Goal: Communication & Community: Answer question/provide support

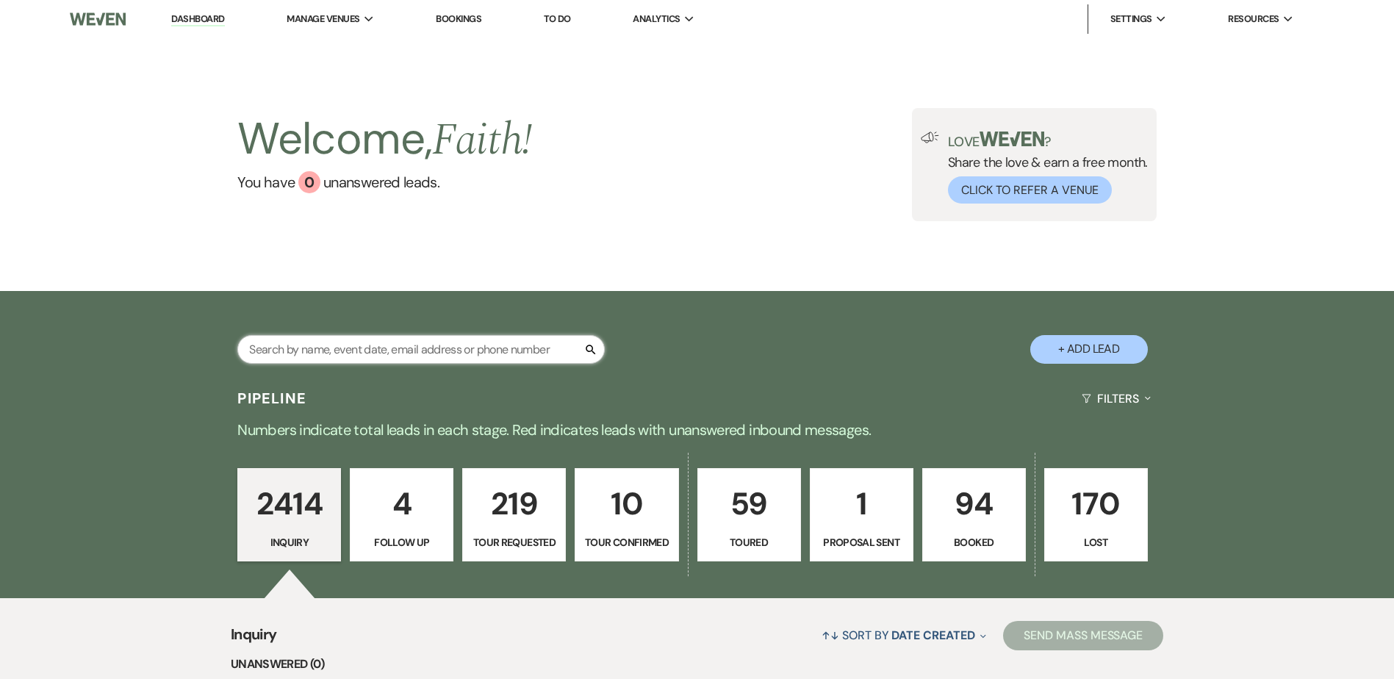
click at [475, 349] on input "text" at bounding box center [420, 349] width 367 height 29
type input "shelby"
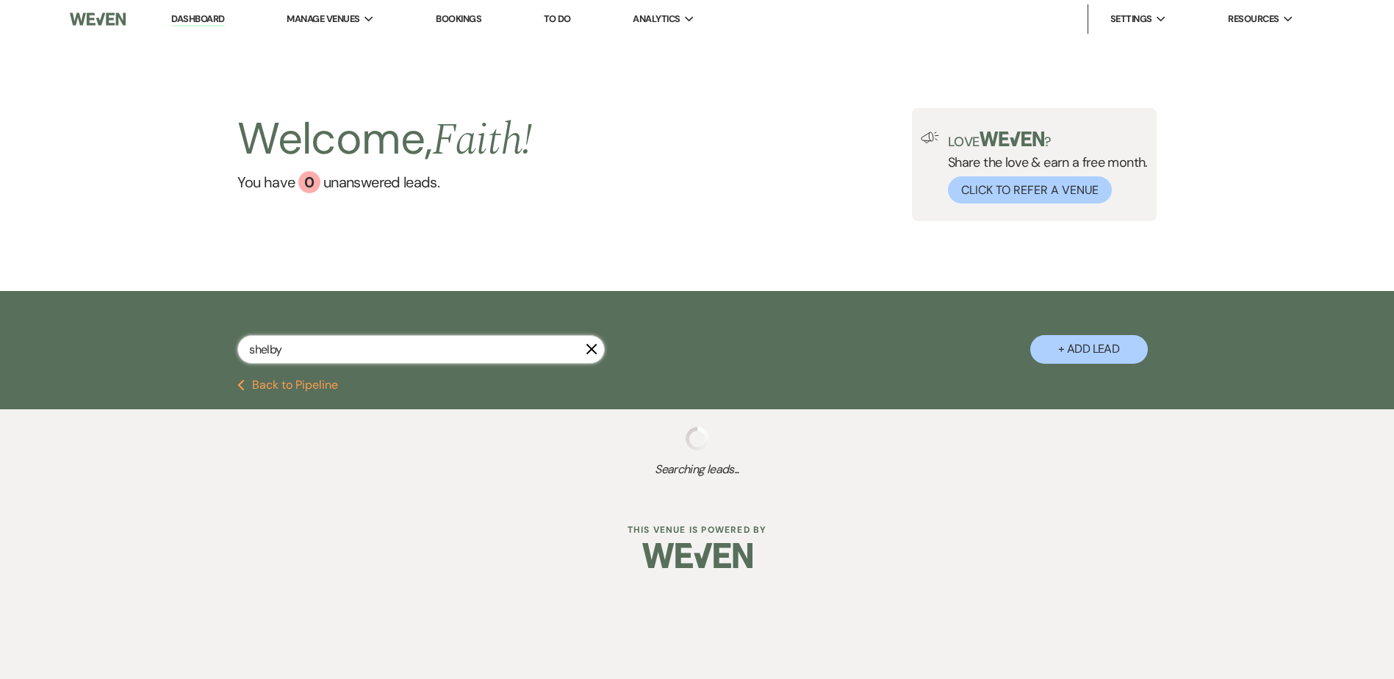
select select "2"
select select "8"
select select "6"
select select "8"
select select "5"
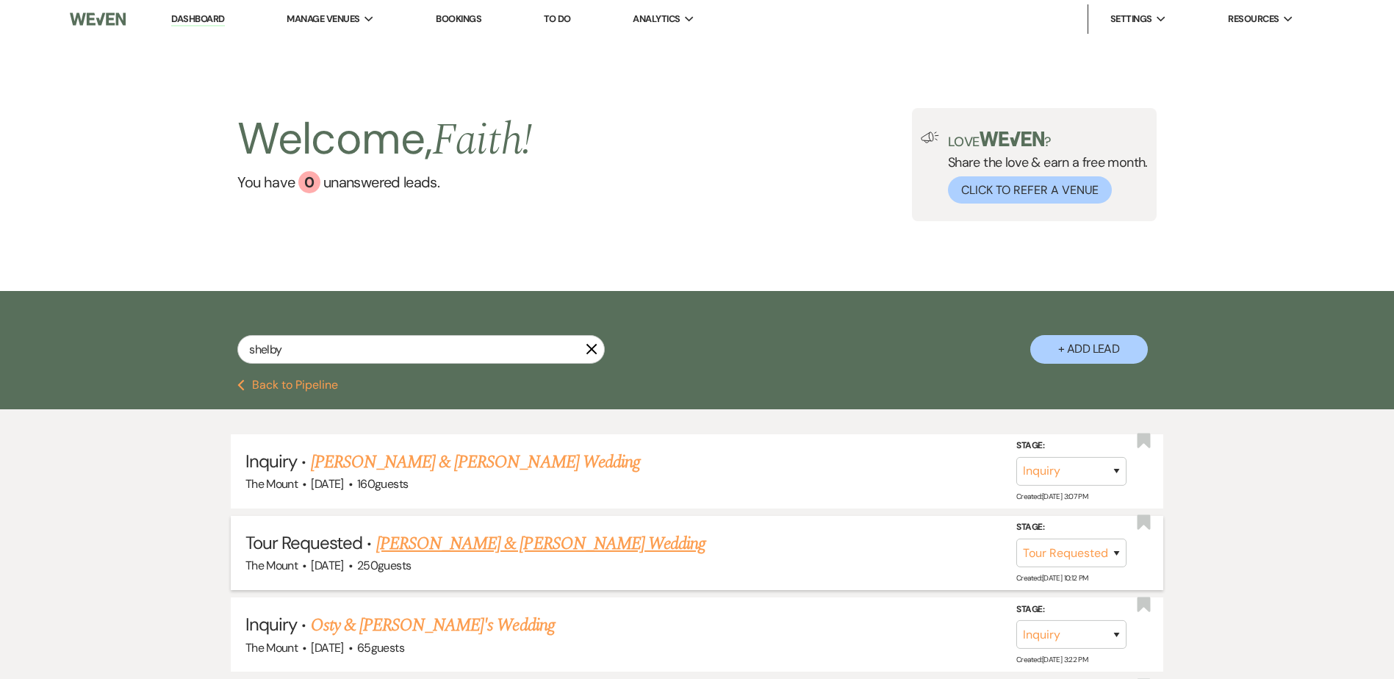
click at [525, 549] on link "[PERSON_NAME] & [PERSON_NAME] Wedding" at bounding box center [540, 544] width 329 height 26
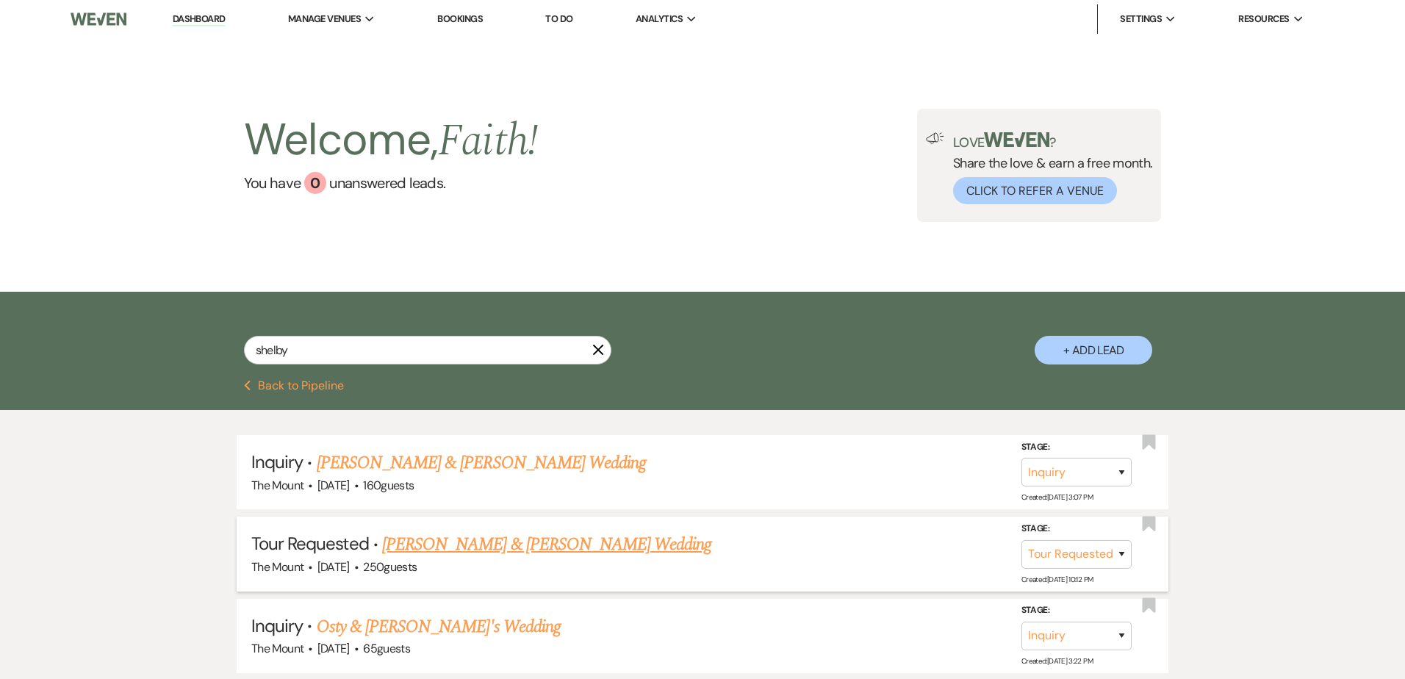
select select "2"
select select "5"
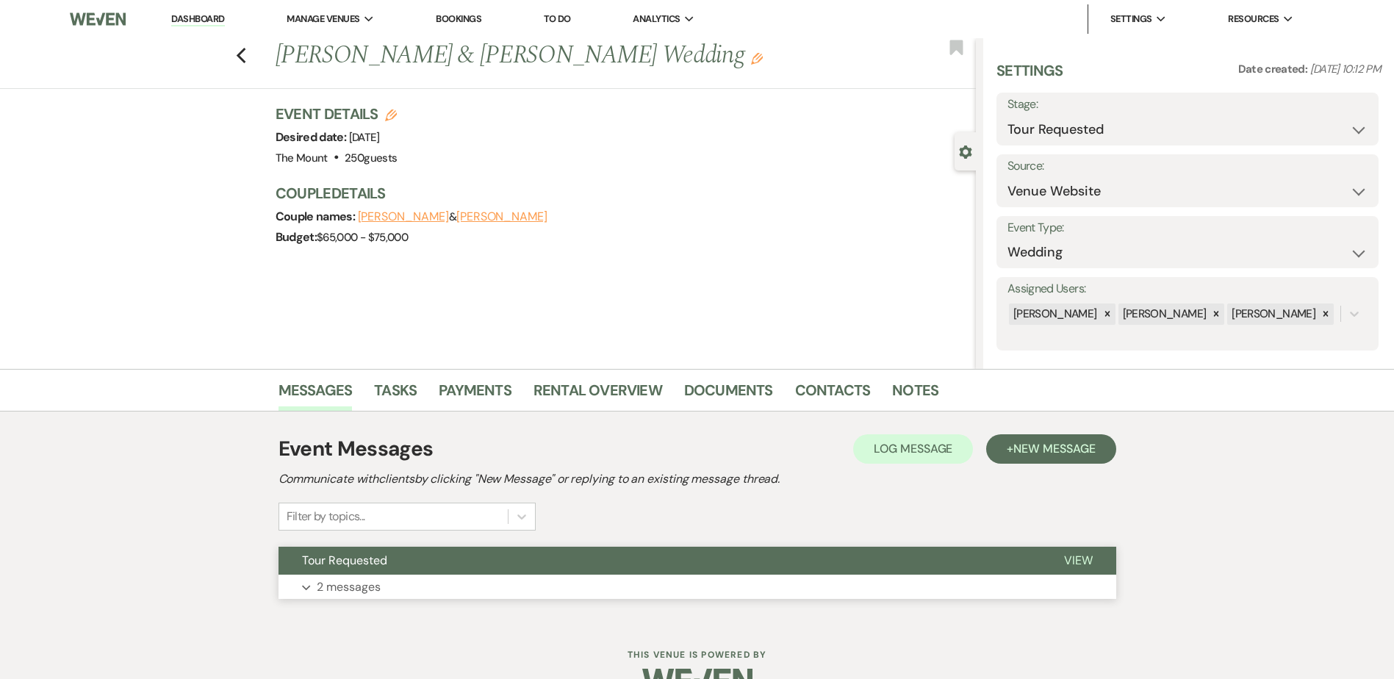
click at [512, 569] on button "Tour Requested" at bounding box center [660, 561] width 762 height 28
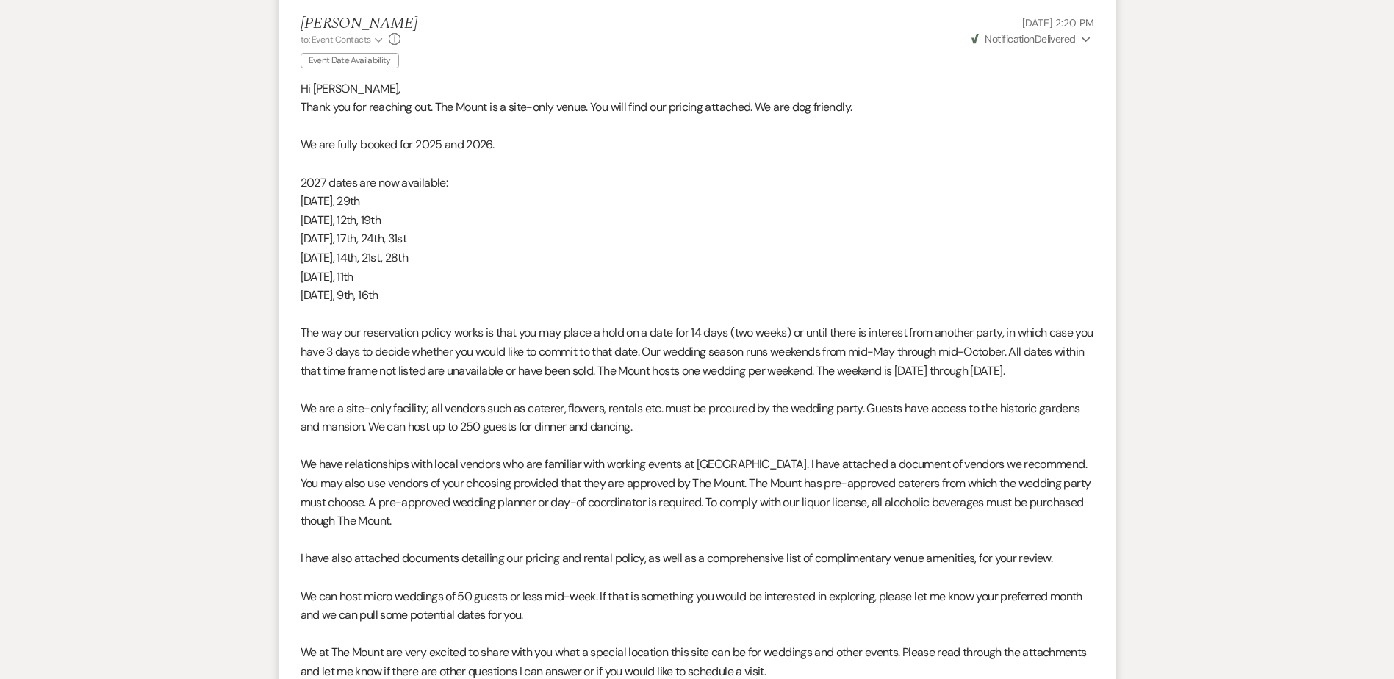
scroll to position [735, 0]
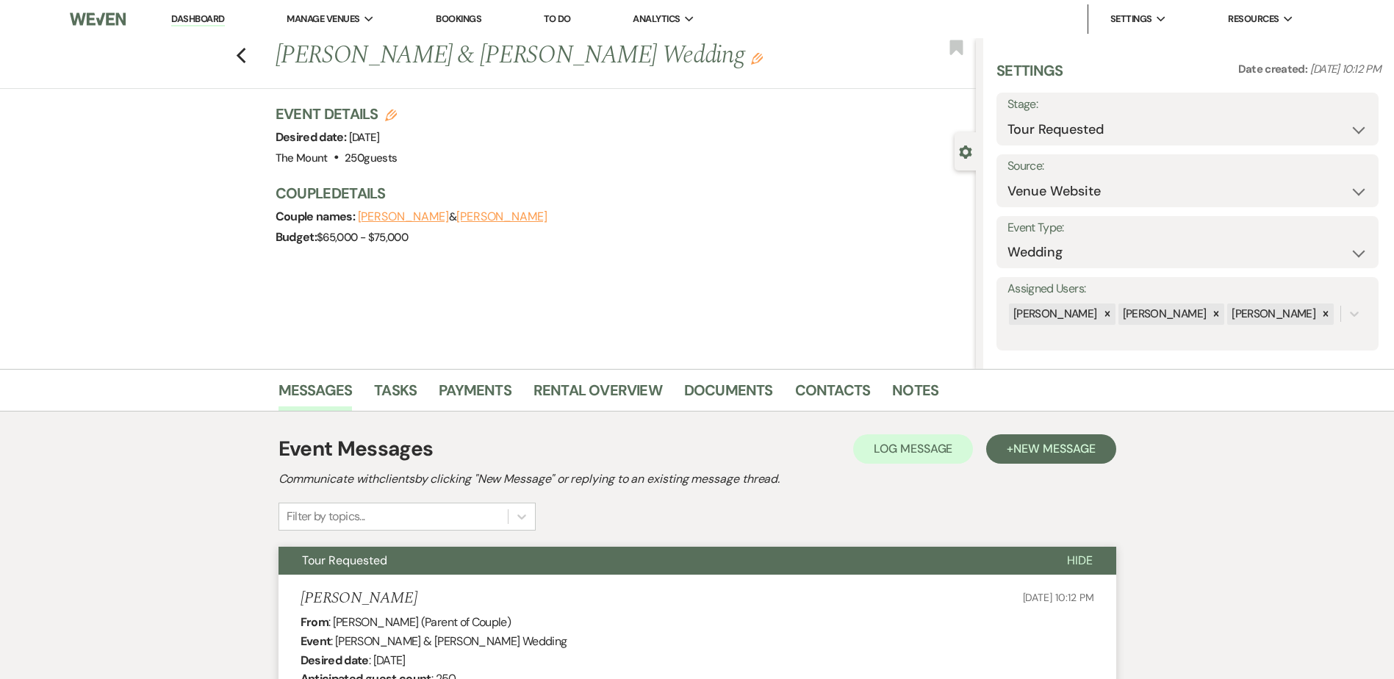
select select "2"
select select "8"
select select "6"
select select "8"
select select "5"
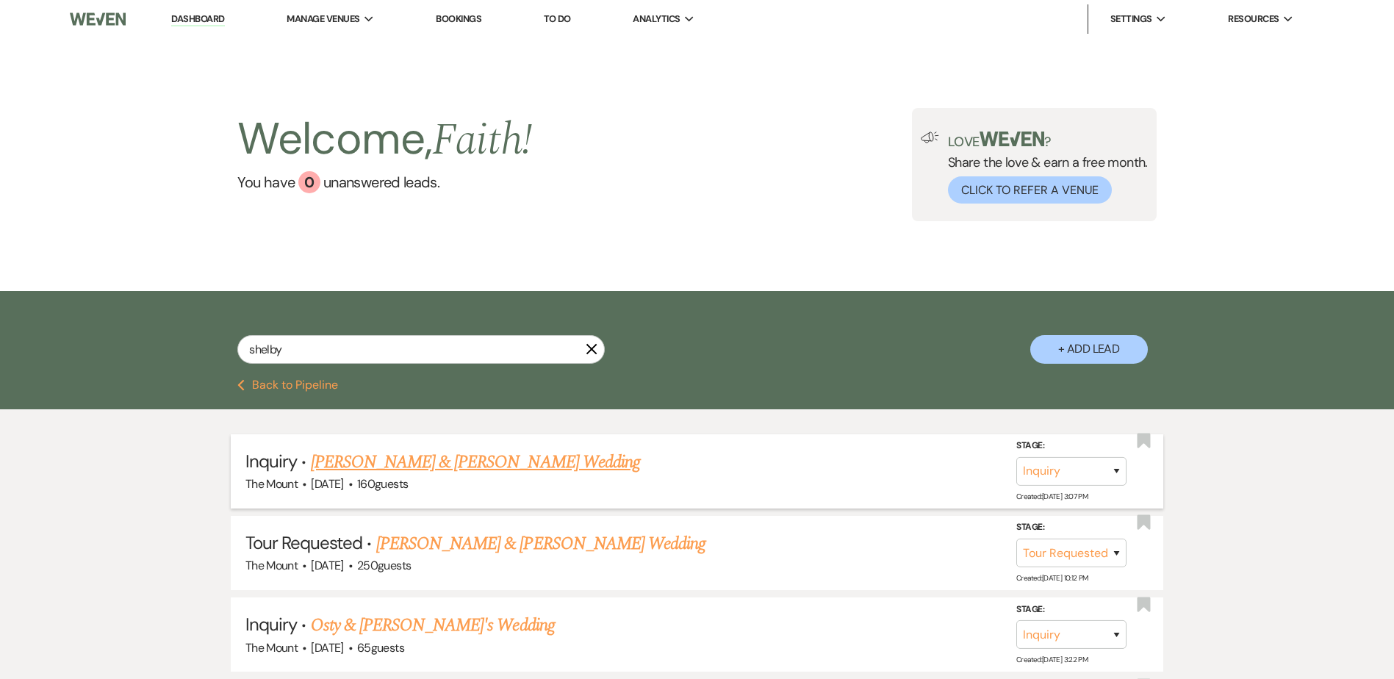
click at [456, 476] on div "The Mount · [DATE] · 160 guests" at bounding box center [696, 484] width 903 height 19
click at [456, 468] on link "[PERSON_NAME] & [PERSON_NAME] Wedding" at bounding box center [475, 462] width 329 height 26
select select "5"
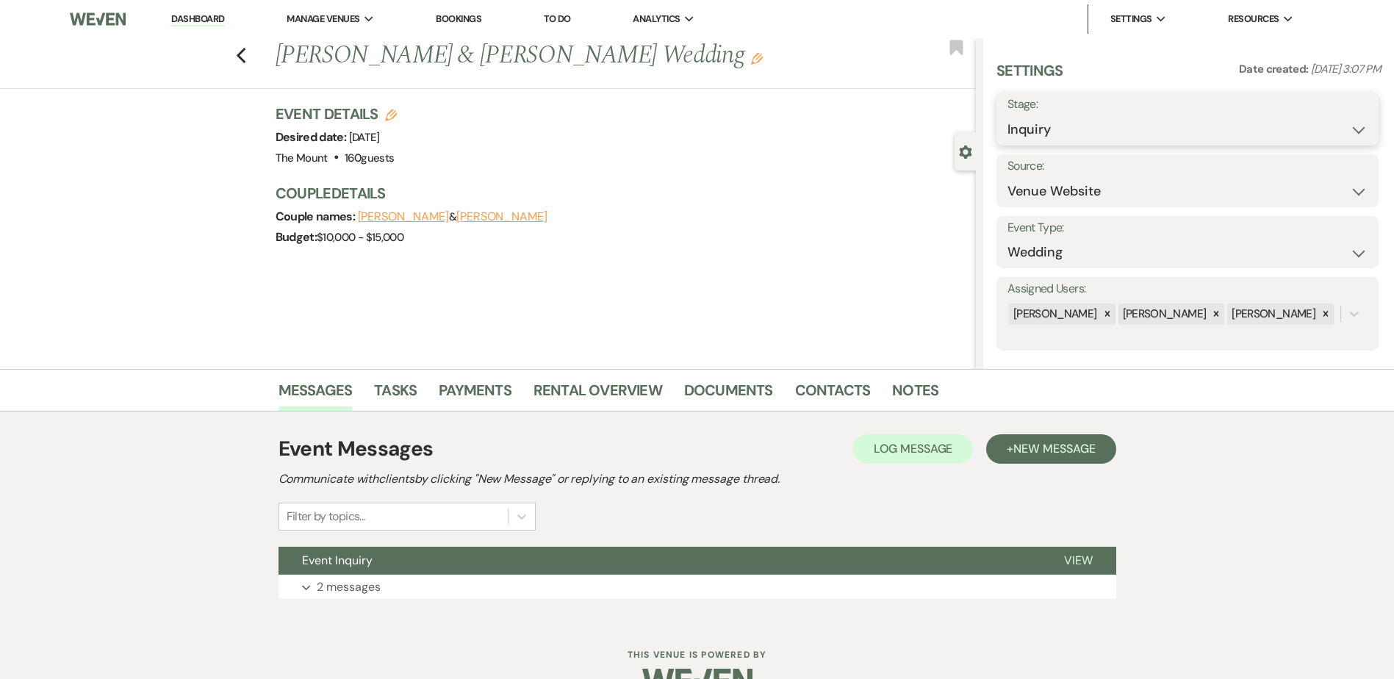
click at [1271, 116] on select "Inquiry Follow Up Tour Requested Tour Confirmed Toured Proposal Sent Booked Lost" at bounding box center [1187, 129] width 360 height 29
select select "2"
click at [1007, 115] on select "Inquiry Follow Up Tour Requested Tour Confirmed Toured Proposal Sent Booked Lost" at bounding box center [1187, 129] width 360 height 29
click at [1321, 128] on button "Save" at bounding box center [1337, 118] width 83 height 29
click at [373, 570] on button "Event Inquiry" at bounding box center [660, 561] width 762 height 28
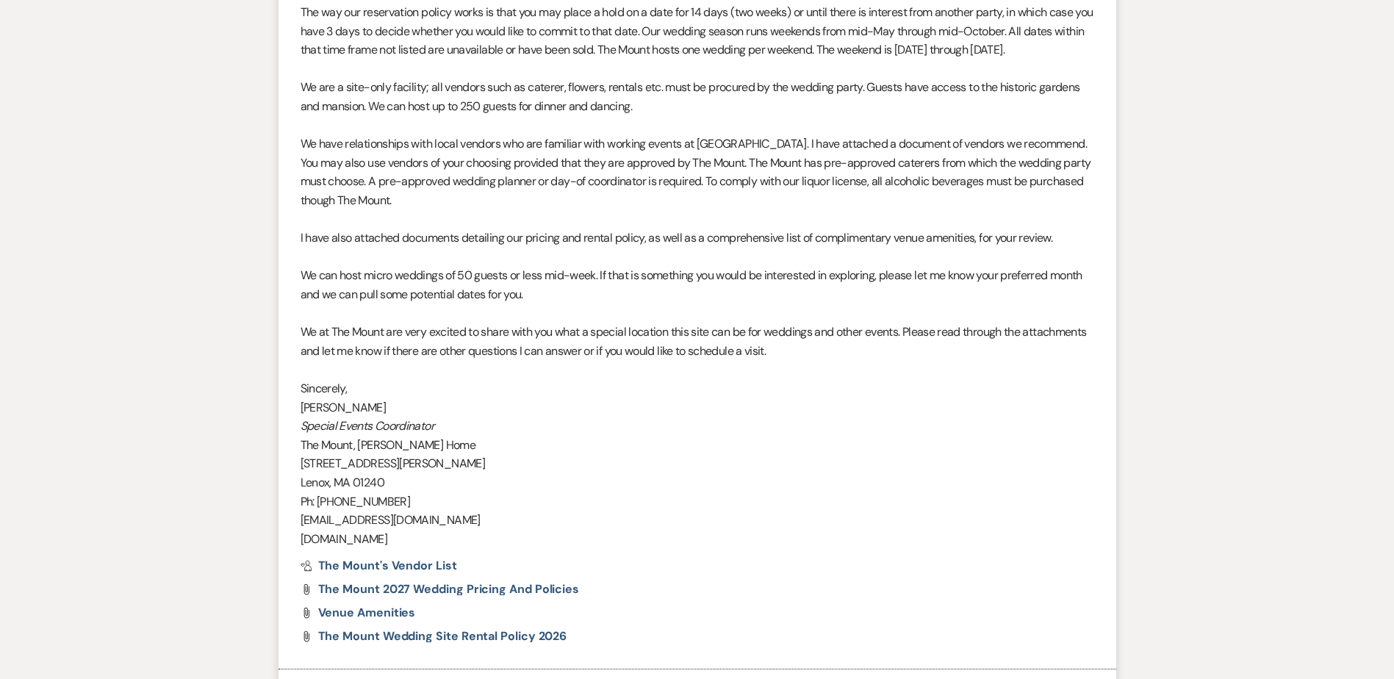
scroll to position [1379, 0]
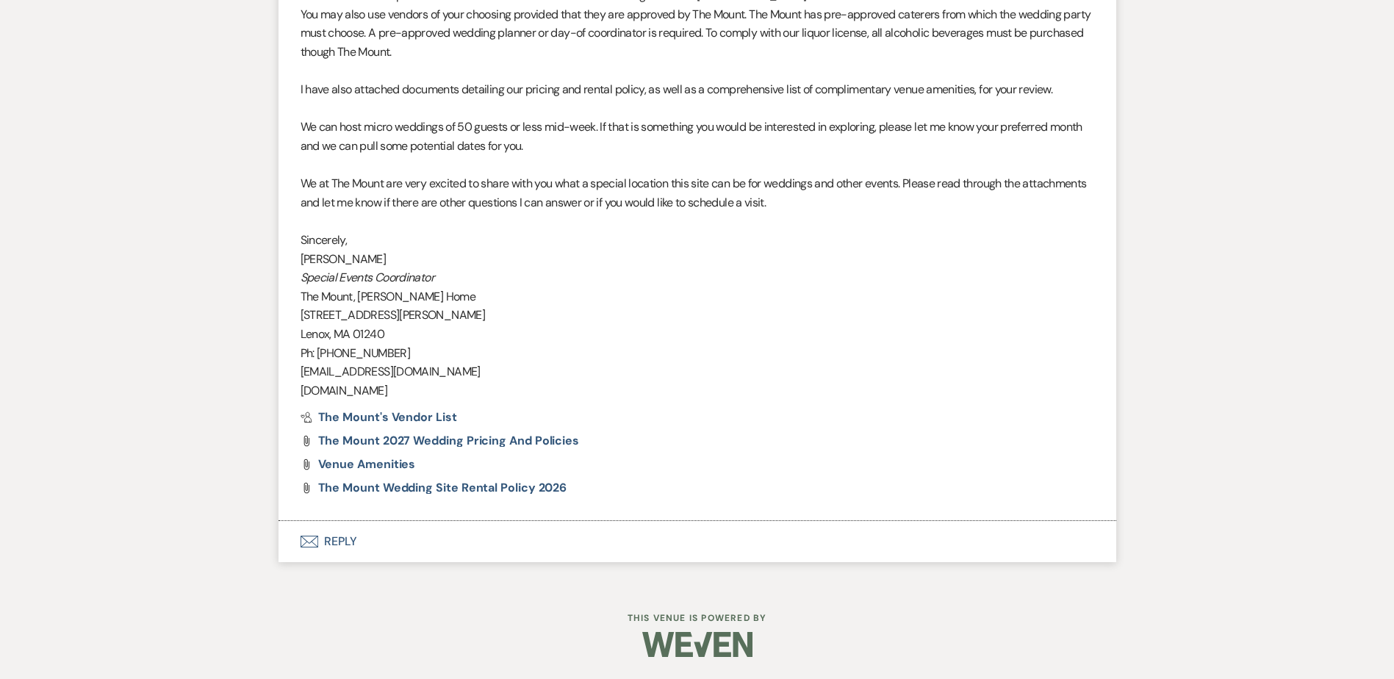
click at [328, 544] on button "Envelope Reply" at bounding box center [698, 541] width 838 height 41
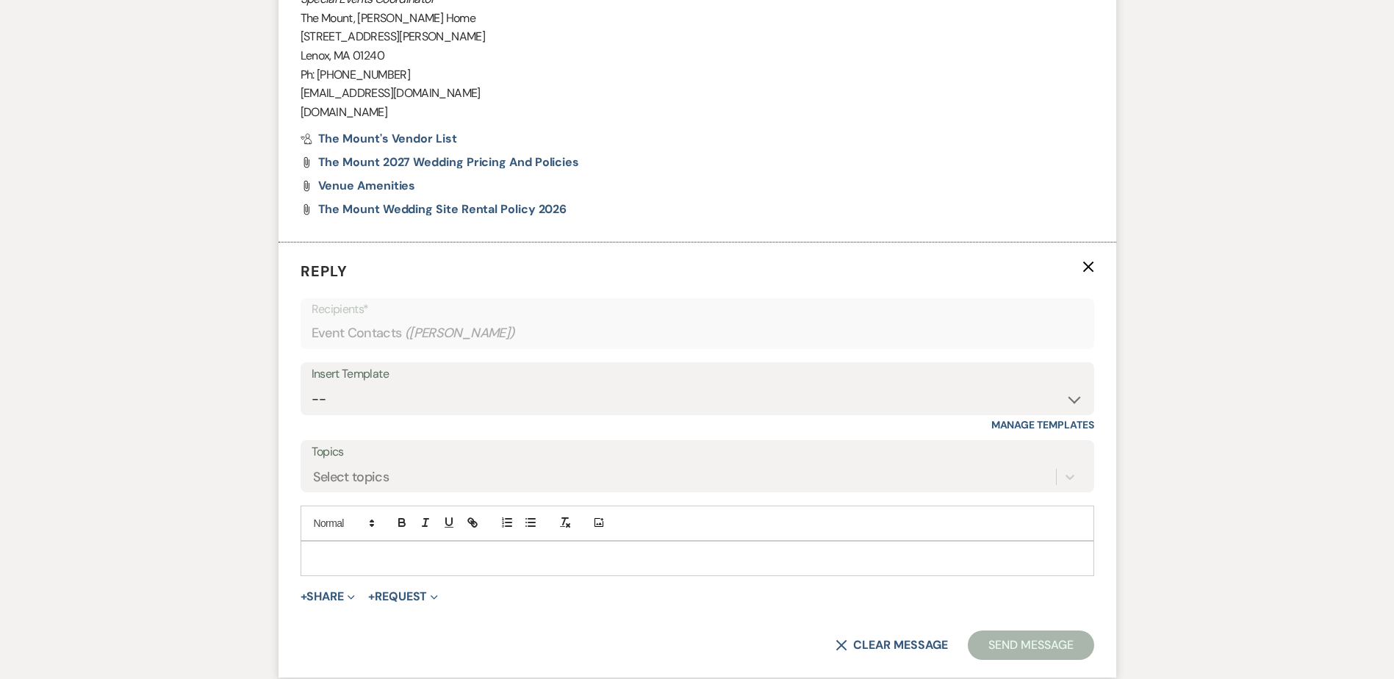
scroll to position [1659, 0]
click at [331, 595] on button "+ Share Expand" at bounding box center [328, 595] width 55 height 12
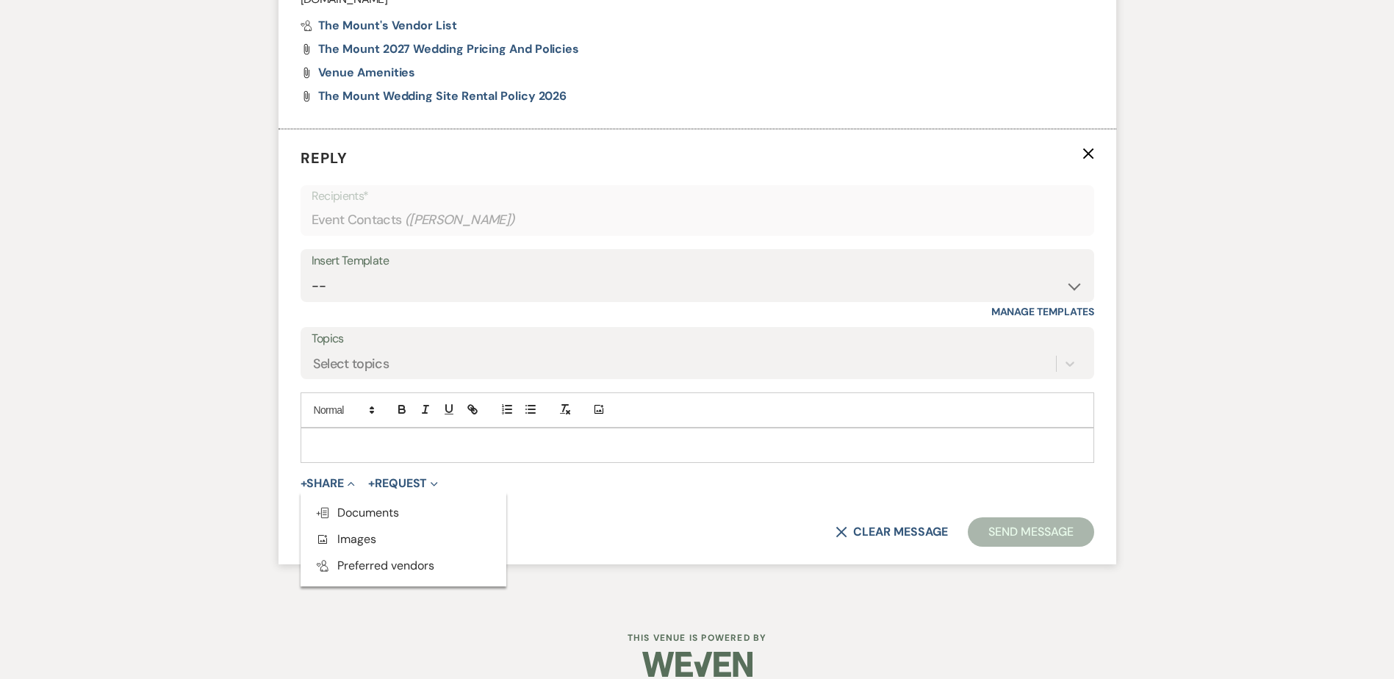
scroll to position [1791, 0]
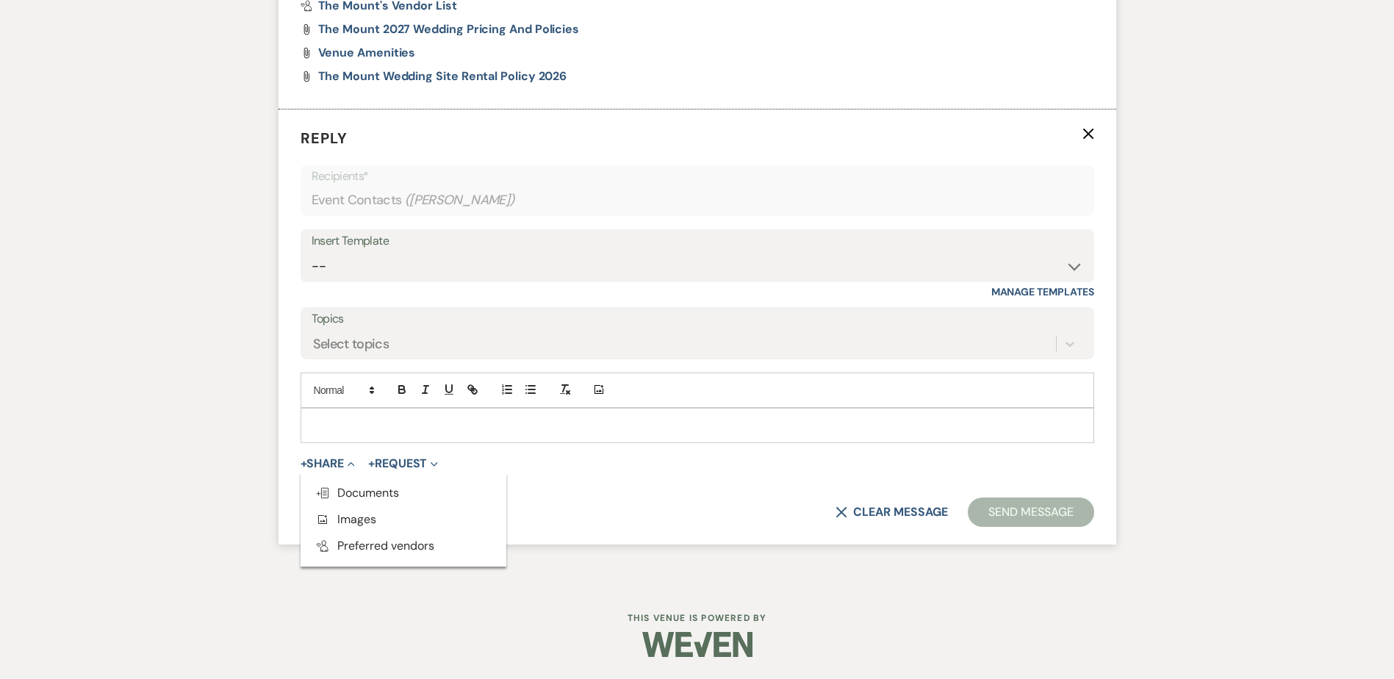
click at [857, 464] on div "+ Share Collapse Doc Upload Documents Add Photo Images Pref Vendors Preferred v…" at bounding box center [698, 464] width 794 height 18
click at [356, 267] on select "-- Weven Planning Portal Introduction (Booked Events) Initial Inquiry Response …" at bounding box center [698, 266] width 772 height 29
select select "5515"
click at [312, 252] on select "-- Weven Planning Portal Introduction (Booked Events) Initial Inquiry Response …" at bounding box center [698, 266] width 772 height 29
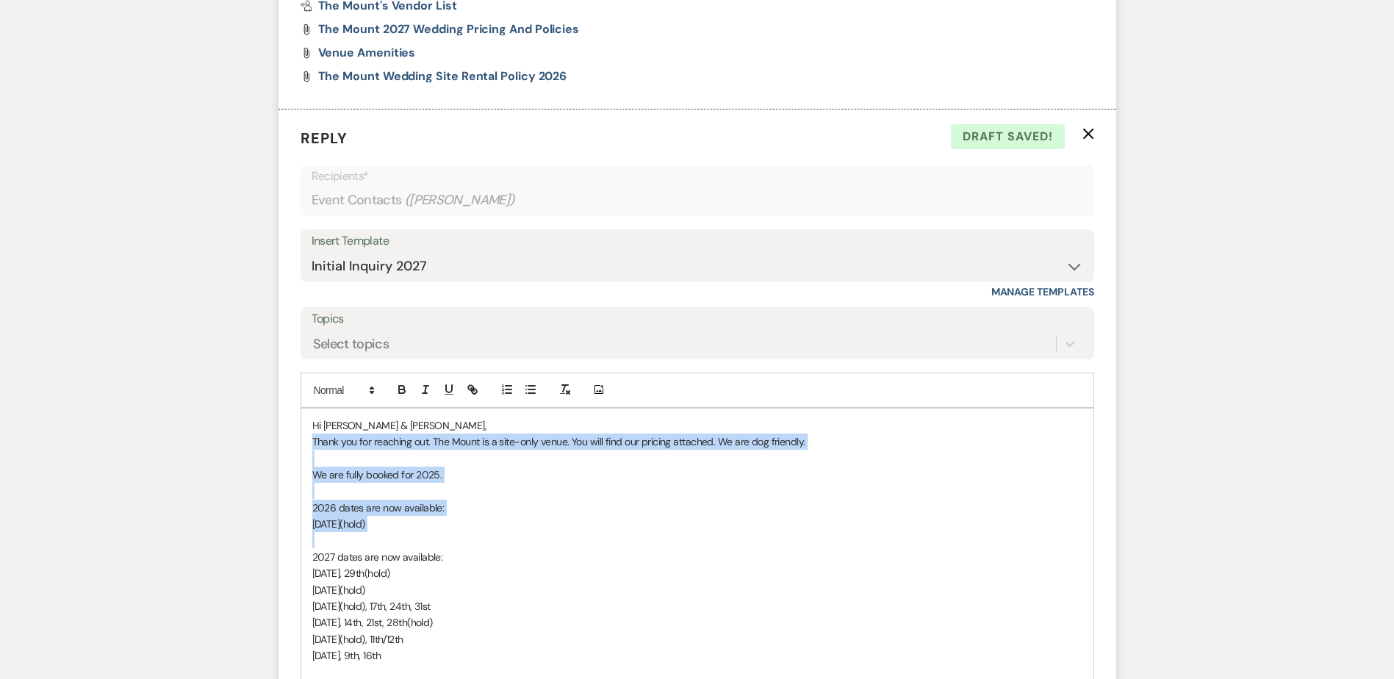
drag, startPoint x: 450, startPoint y: 542, endPoint x: 184, endPoint y: 437, distance: 286.0
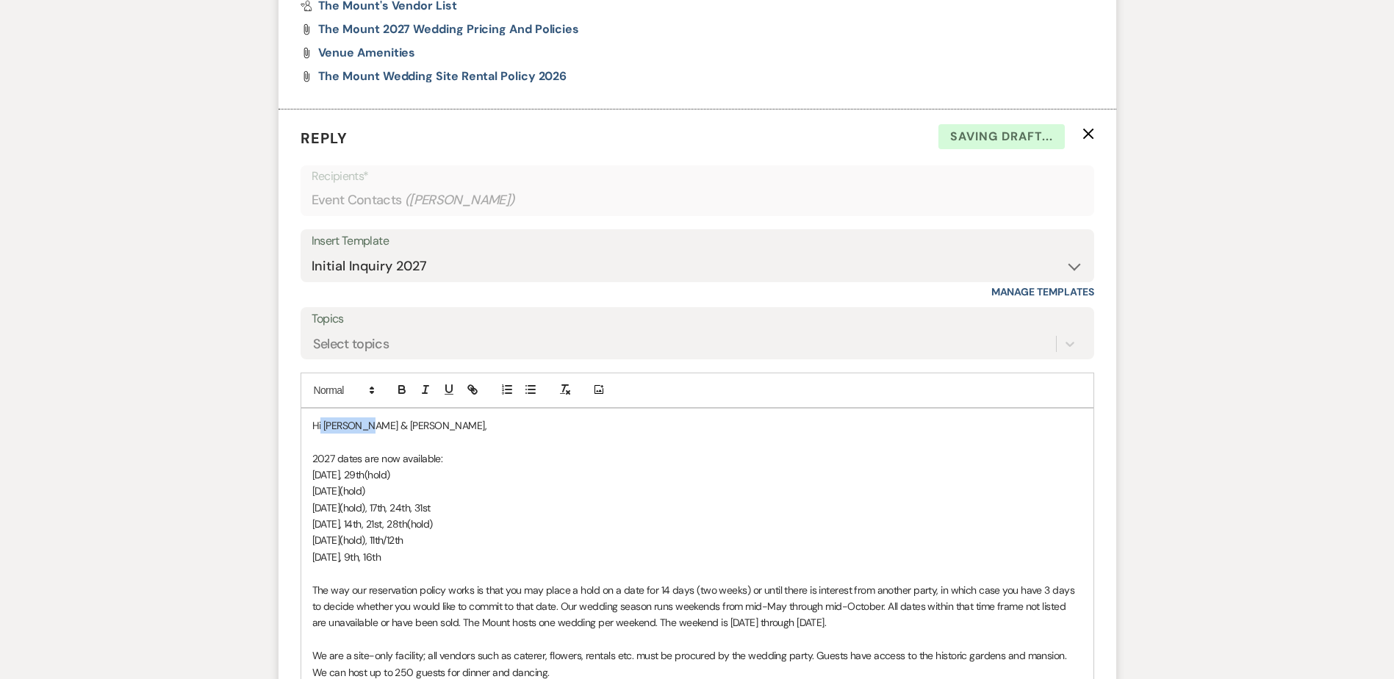
drag, startPoint x: 321, startPoint y: 425, endPoint x: 362, endPoint y: 428, distance: 41.3
click at [362, 428] on span "Hi [PERSON_NAME] & [PERSON_NAME]," at bounding box center [399, 425] width 175 height 13
click at [336, 442] on p at bounding box center [697, 442] width 770 height 16
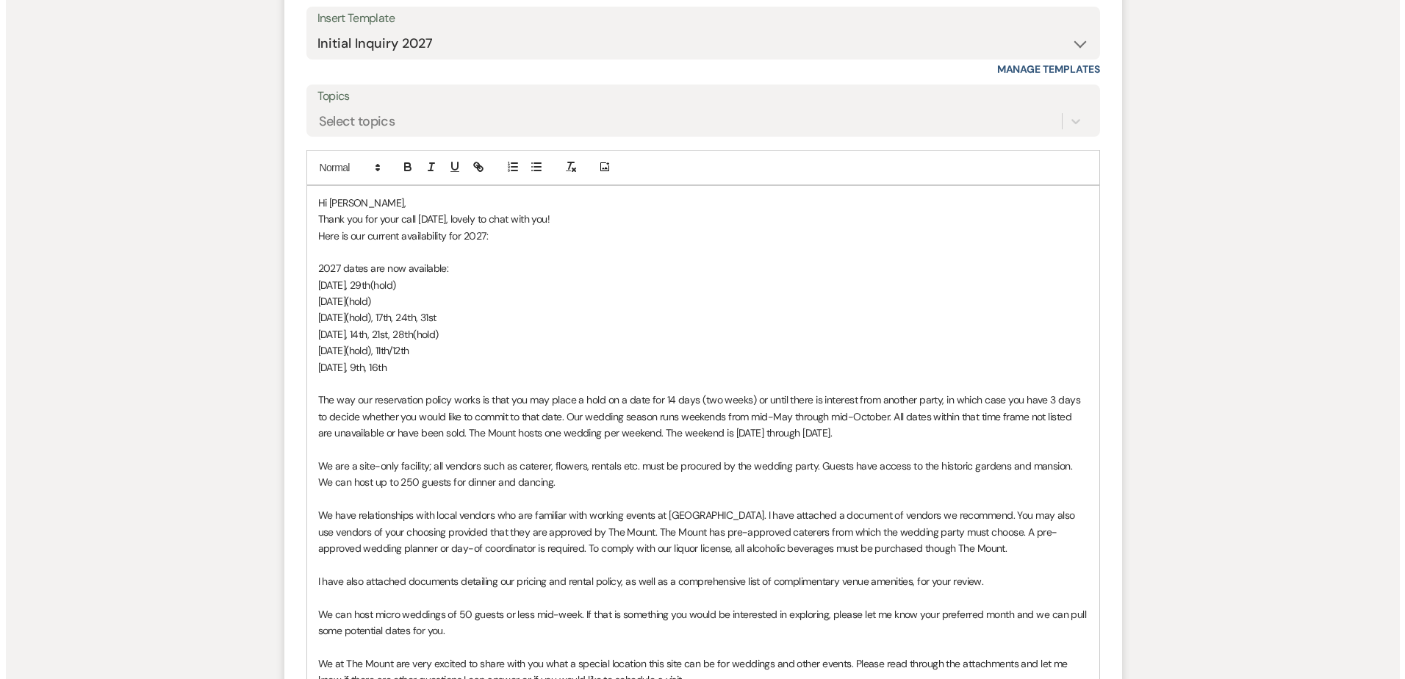
scroll to position [2085, 0]
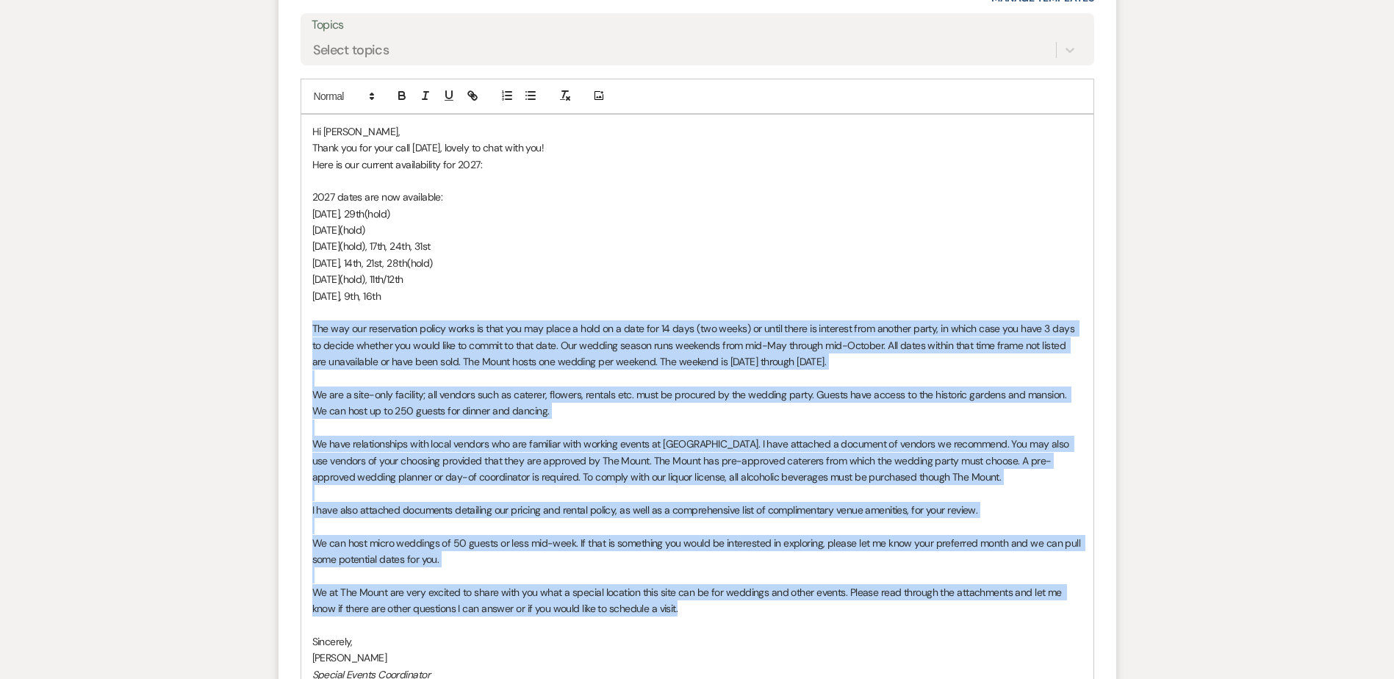
drag, startPoint x: 716, startPoint y: 611, endPoint x: 182, endPoint y: 335, distance: 602.1
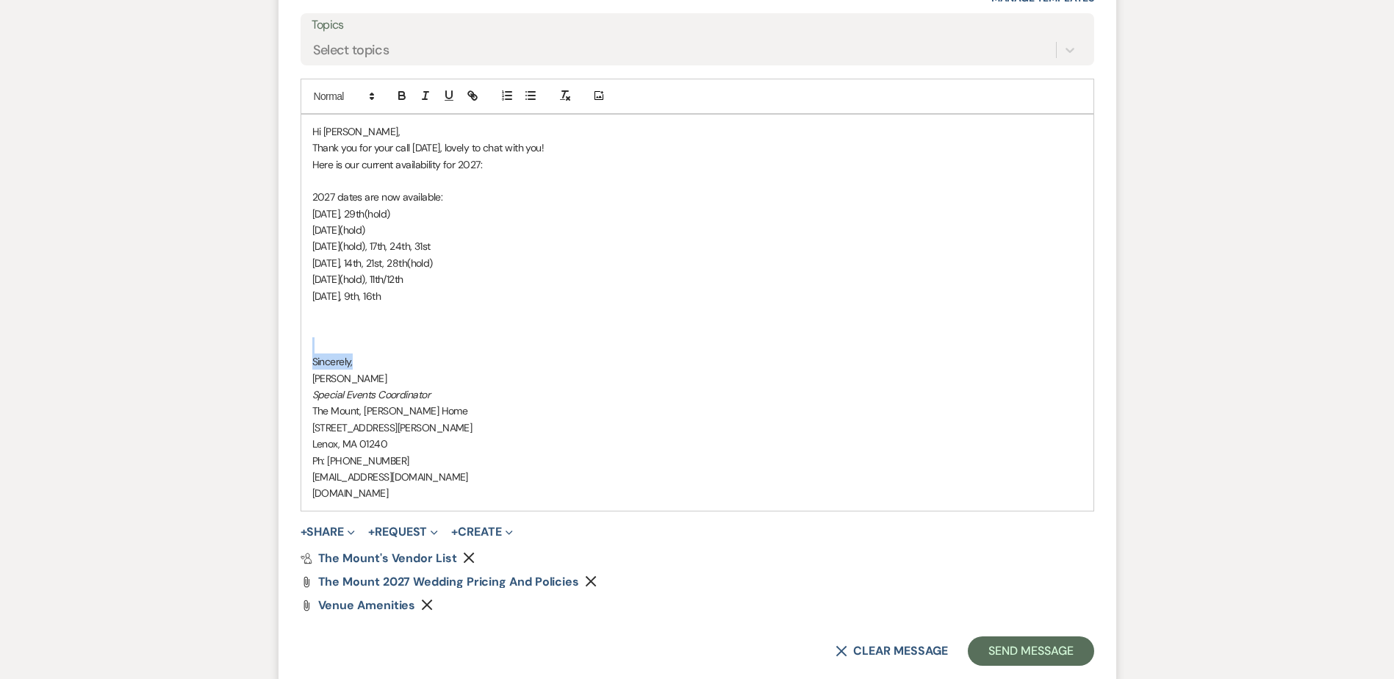
drag, startPoint x: 353, startPoint y: 360, endPoint x: 252, endPoint y: 342, distance: 103.1
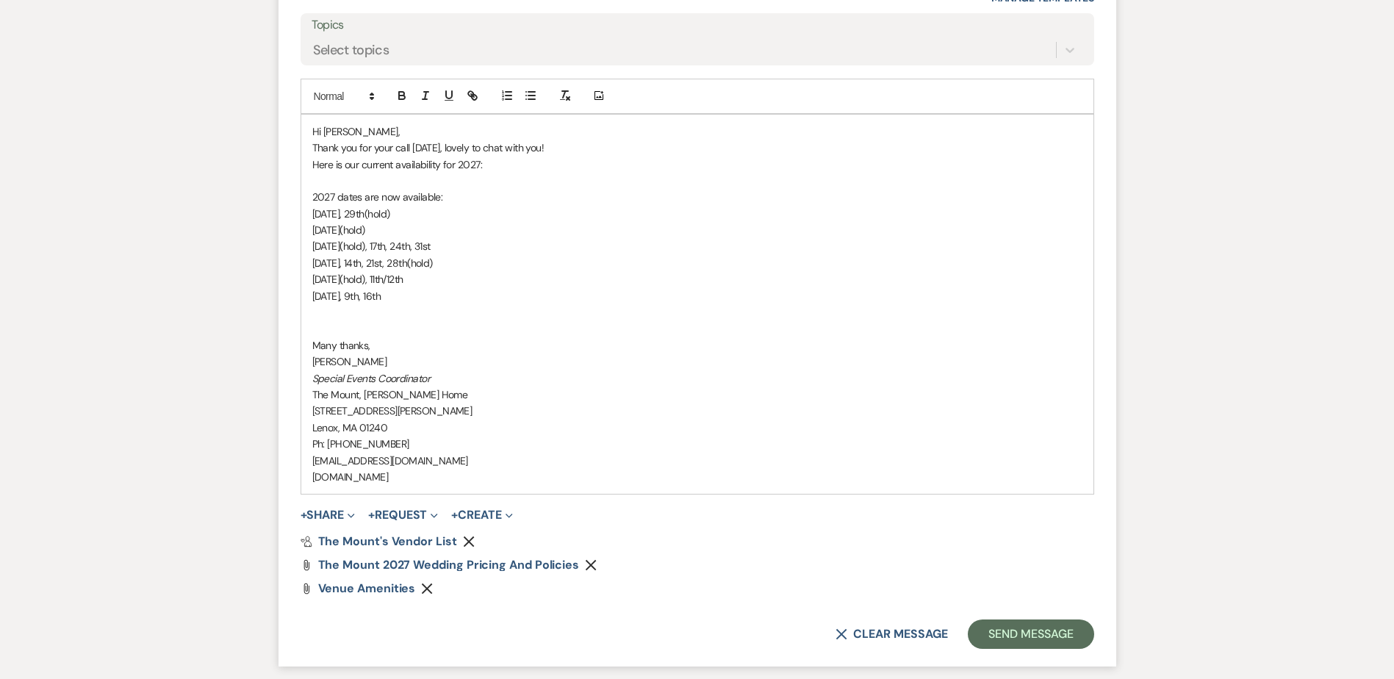
click at [549, 296] on p "[DATE], 9th, 16th" at bounding box center [697, 296] width 770 height 16
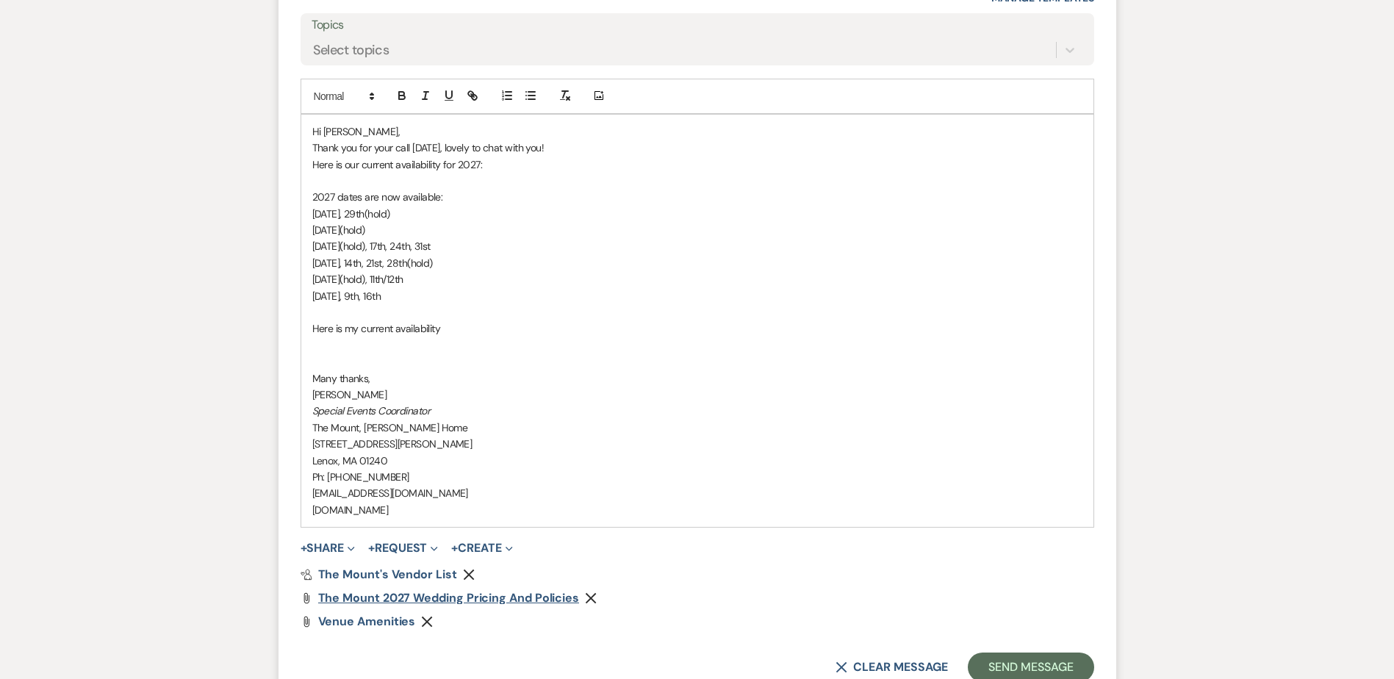
click at [466, 570] on icon "Remove" at bounding box center [469, 575] width 12 height 12
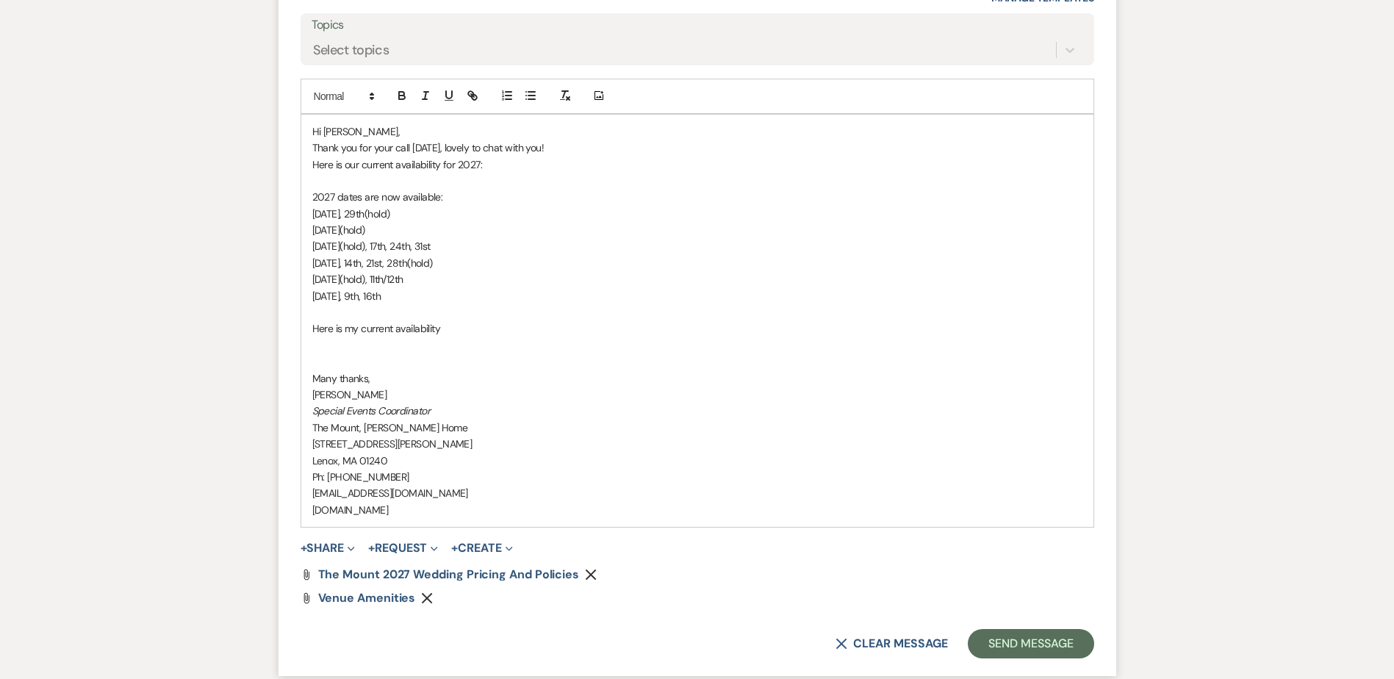
click at [589, 569] on icon "Remove" at bounding box center [591, 575] width 12 height 12
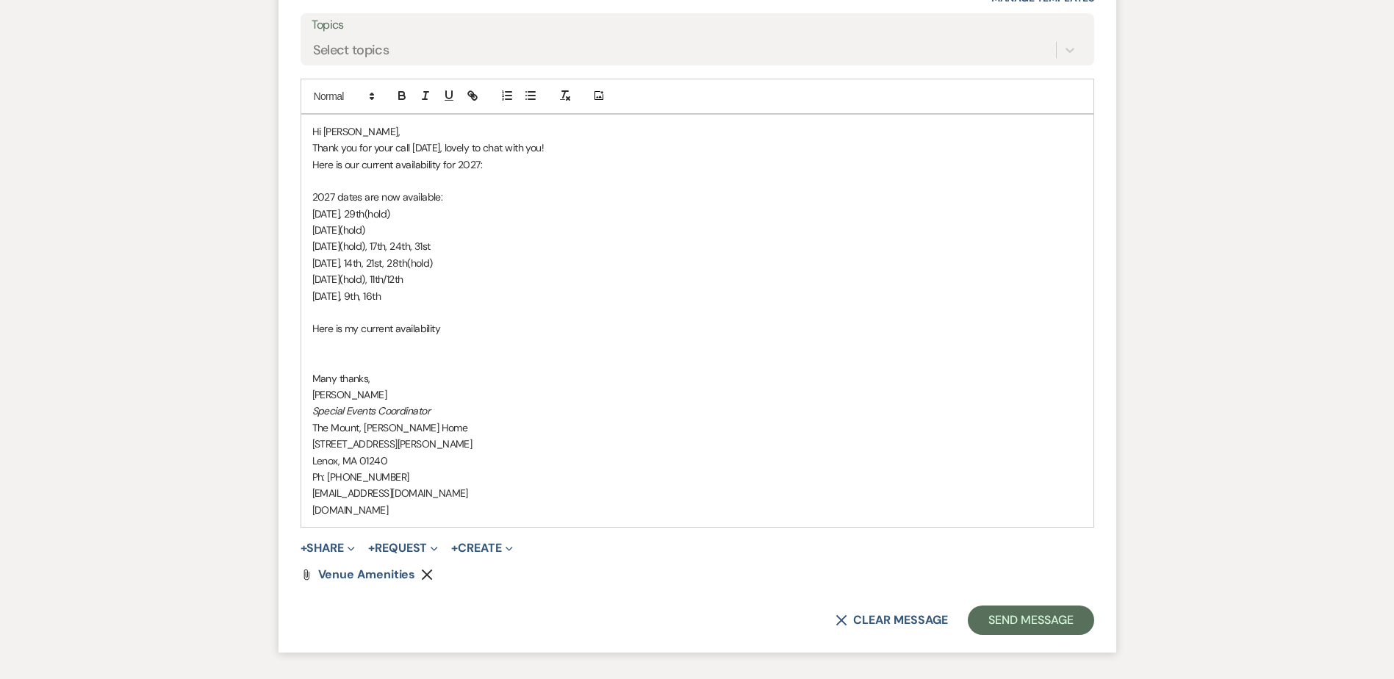
click at [431, 568] on button "Remove" at bounding box center [430, 574] width 18 height 12
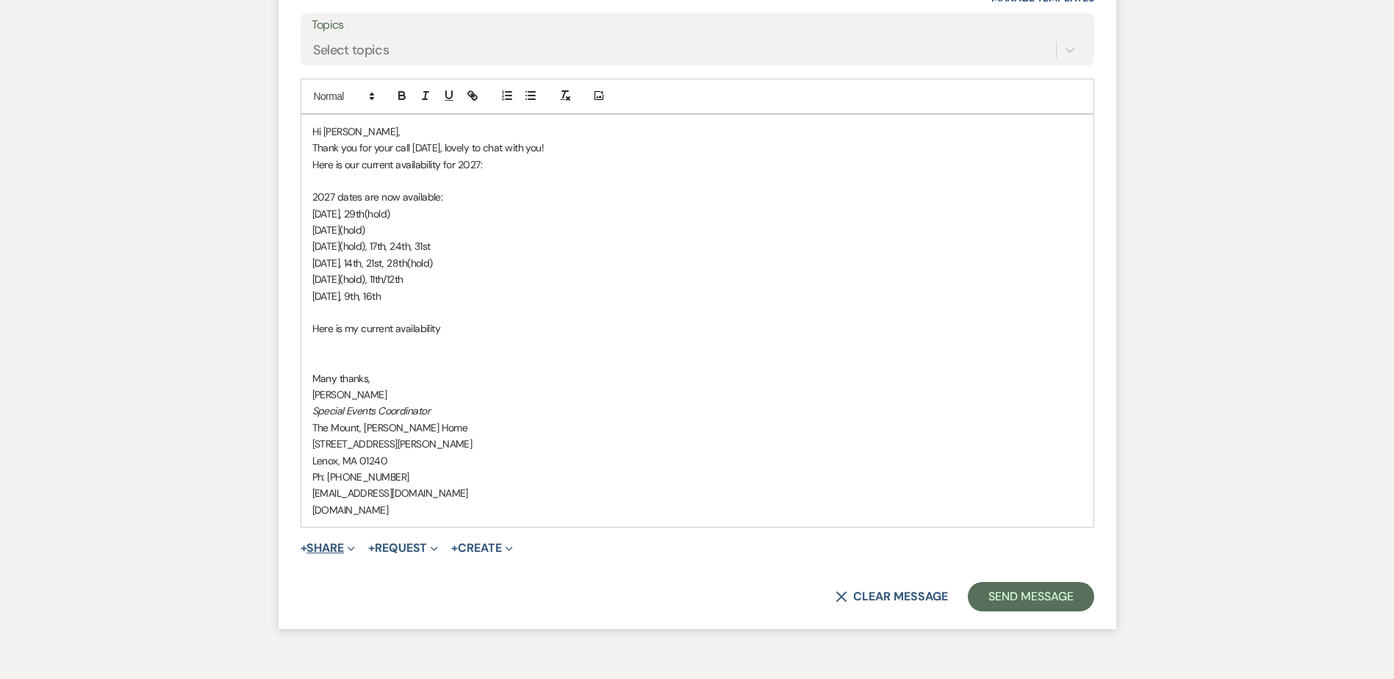
click at [322, 550] on button "+ Share Expand" at bounding box center [328, 548] width 55 height 12
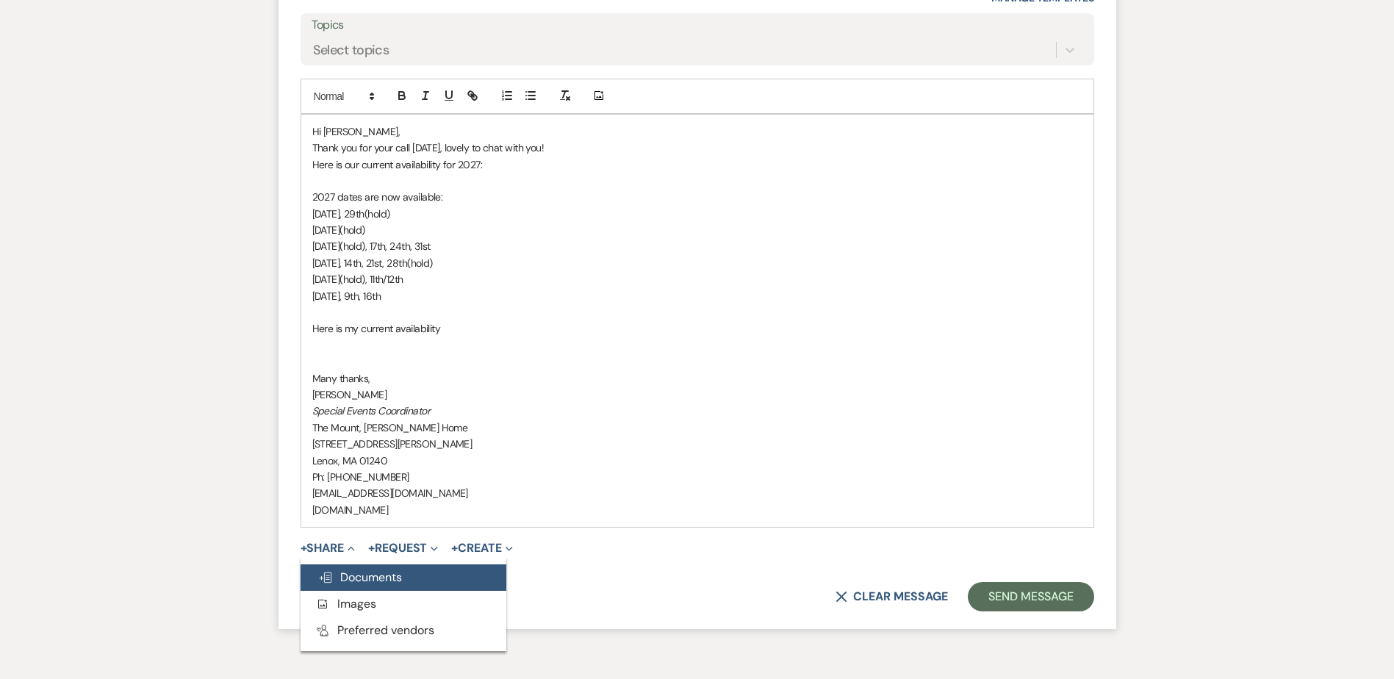
click at [360, 575] on span "Doc Upload Documents" at bounding box center [360, 577] width 84 height 15
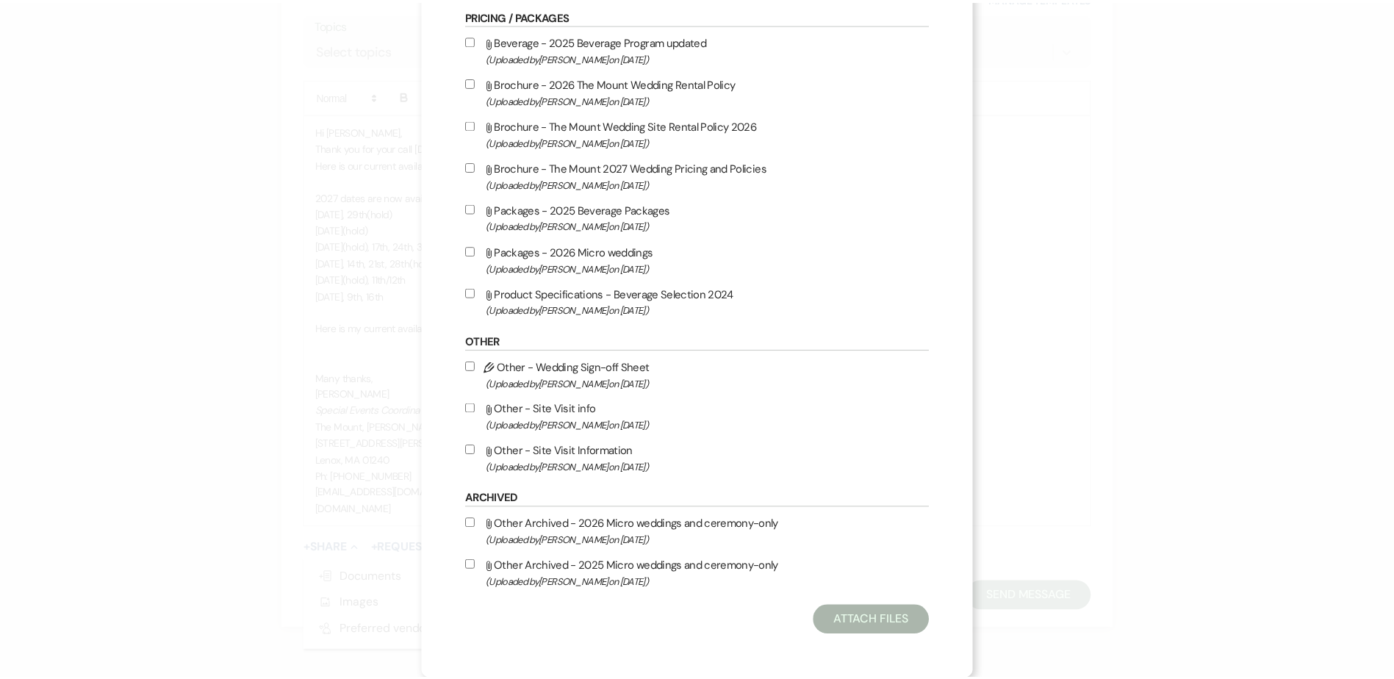
scroll to position [1235, 0]
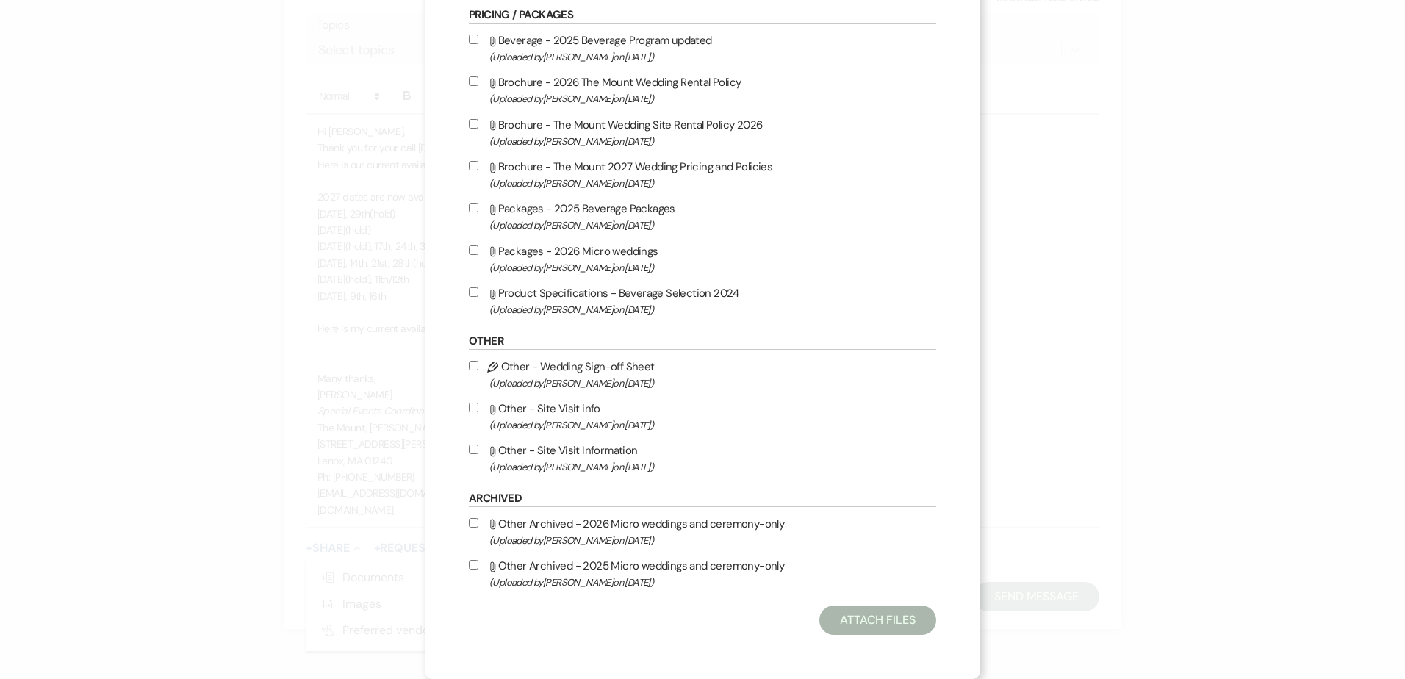
click at [640, 448] on label "Attach File Other - Site Visit Information (Uploaded by [PERSON_NAME] on [DATE]…" at bounding box center [702, 458] width 467 height 35
click at [478, 448] on input "Attach File Other - Site Visit Information (Uploaded by [PERSON_NAME] on [DATE]…" at bounding box center [474, 450] width 10 height 10
checkbox input "true"
click at [849, 619] on button "Attach Files" at bounding box center [877, 620] width 117 height 29
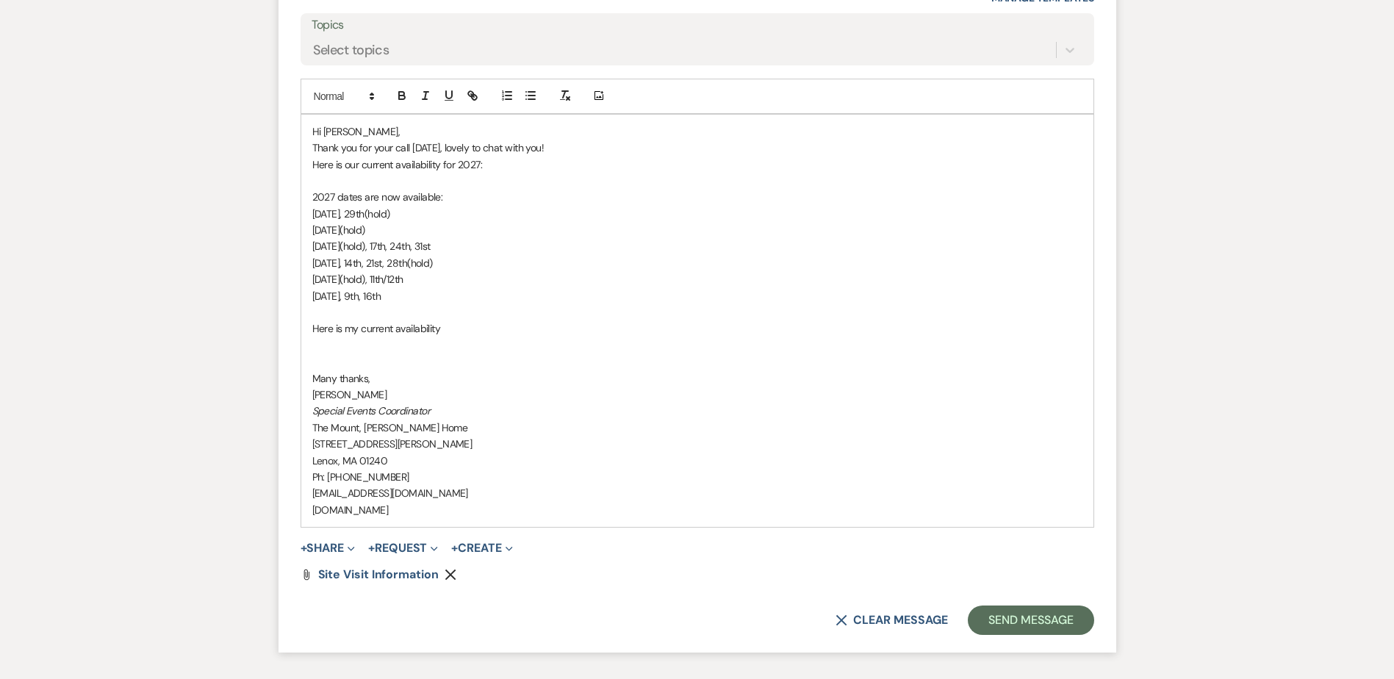
click at [539, 350] on p at bounding box center [697, 345] width 770 height 16
click at [509, 331] on p "Here is my current availability" at bounding box center [697, 328] width 770 height 16
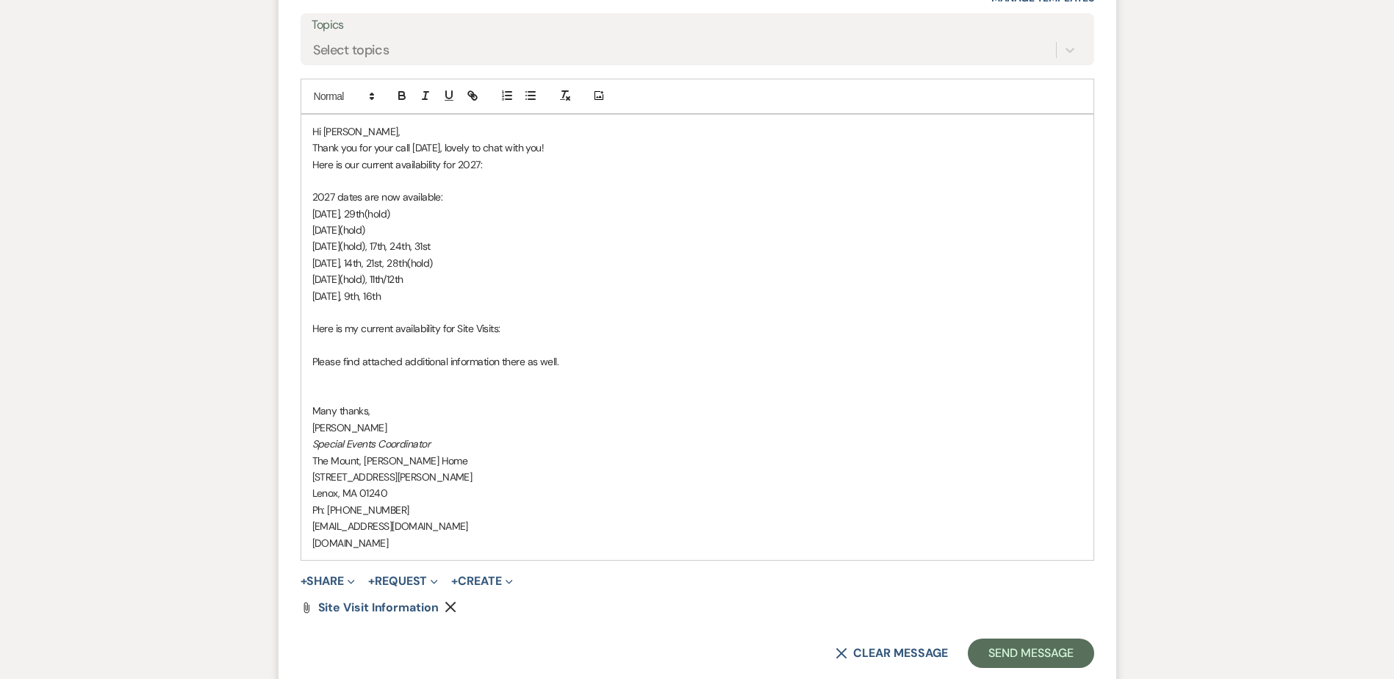
click at [412, 414] on p "Many thanks," at bounding box center [697, 411] width 770 height 16
click at [371, 373] on p at bounding box center [697, 378] width 770 height 16
click at [560, 338] on p at bounding box center [697, 345] width 770 height 16
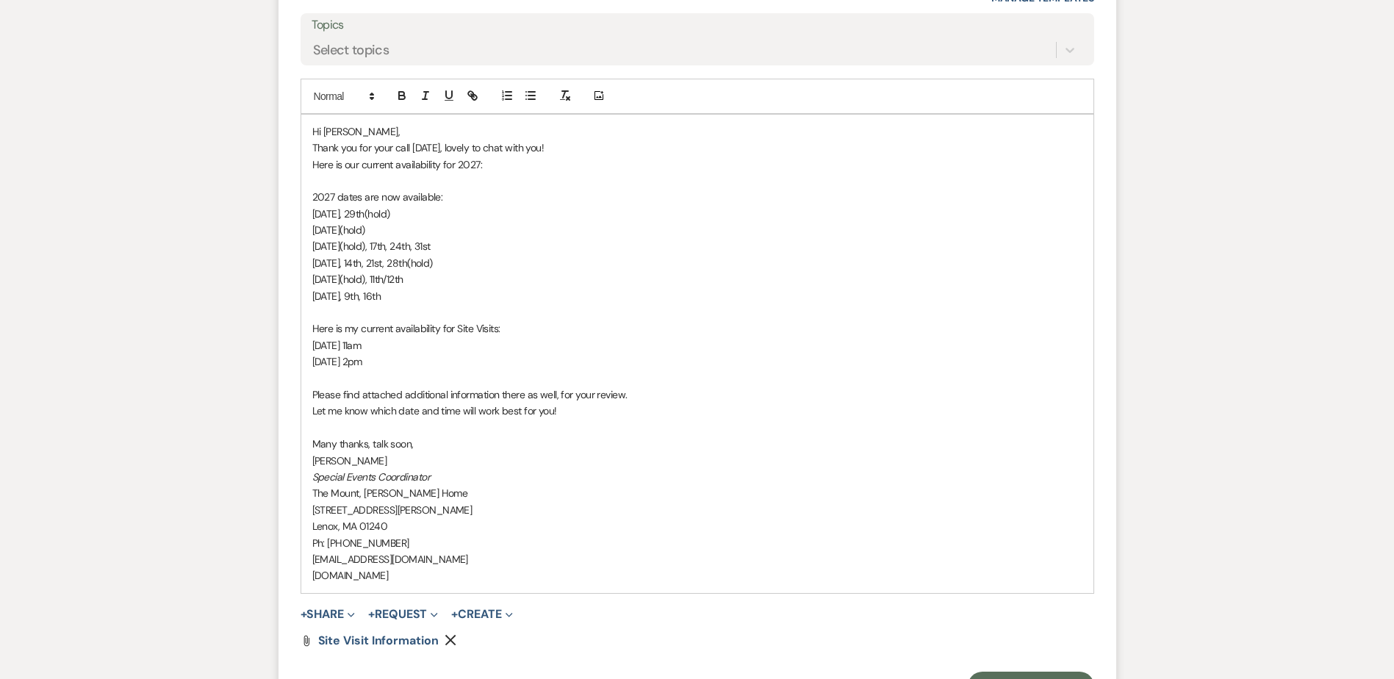
click at [306, 348] on div "Hi [PERSON_NAME], Thank you for your call [DATE], lovely to chat with you! Here…" at bounding box center [697, 354] width 792 height 478
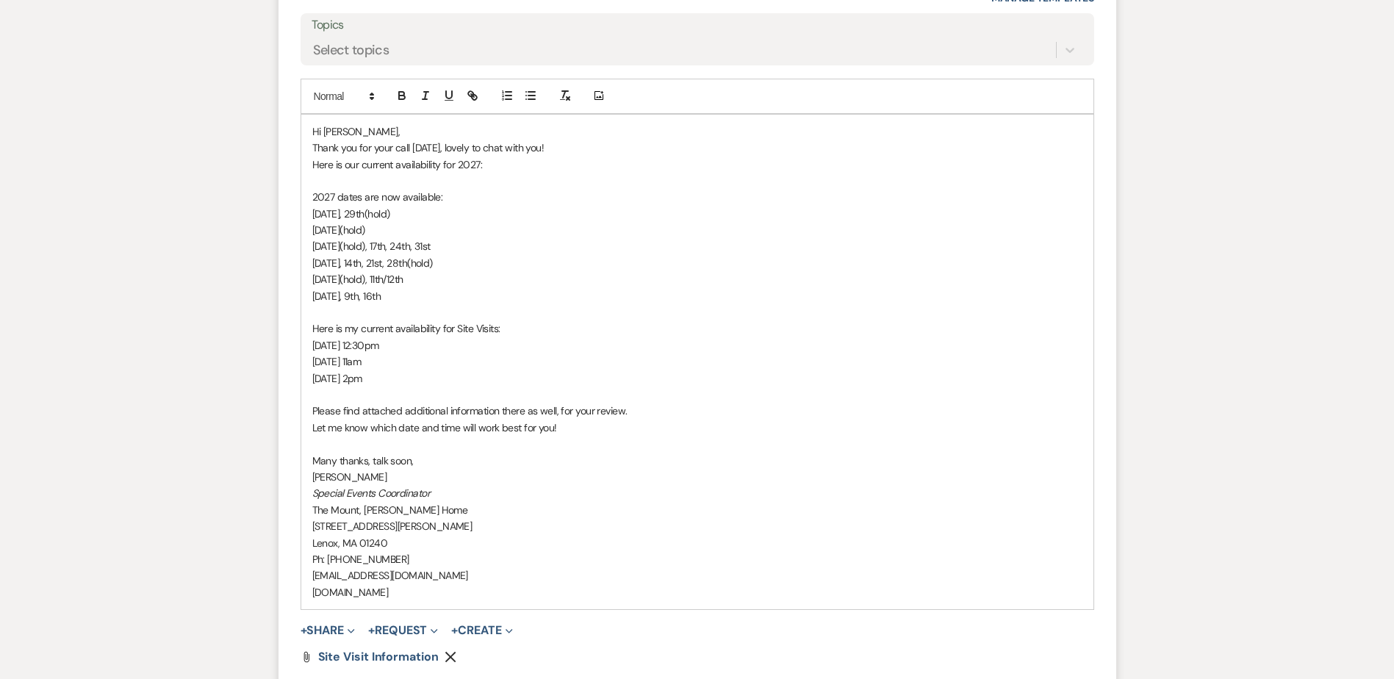
click at [387, 330] on span "Here is my current availability for Site Visits:" at bounding box center [406, 328] width 188 height 13
click at [520, 407] on span "Please find attached additional information there as well, for your review." at bounding box center [469, 410] width 315 height 13
click at [447, 414] on span "Please find attached additional information as well, for your review." at bounding box center [457, 410] width 290 height 13
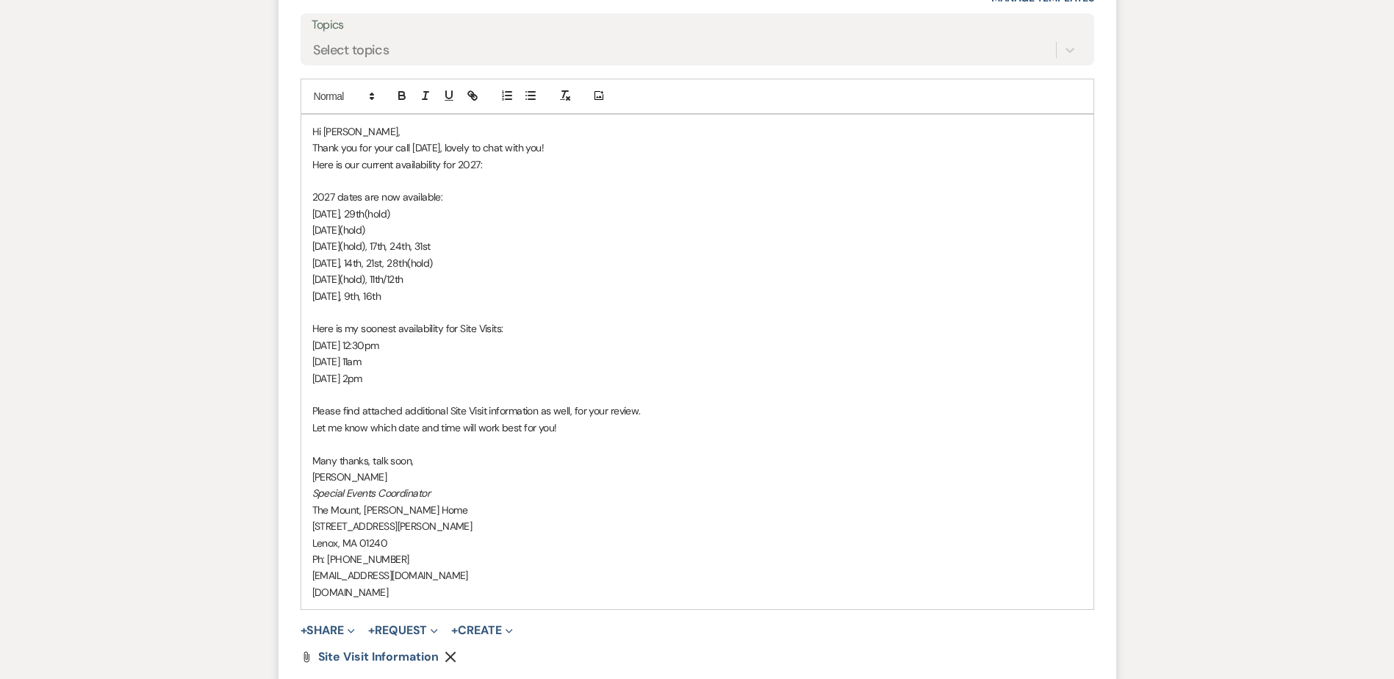
drag, startPoint x: 310, startPoint y: 412, endPoint x: 737, endPoint y: 410, distance: 426.9
click at [737, 410] on div "Hi [PERSON_NAME], Thank you for your call [DATE], lovely to chat with you! Here…" at bounding box center [697, 362] width 792 height 495
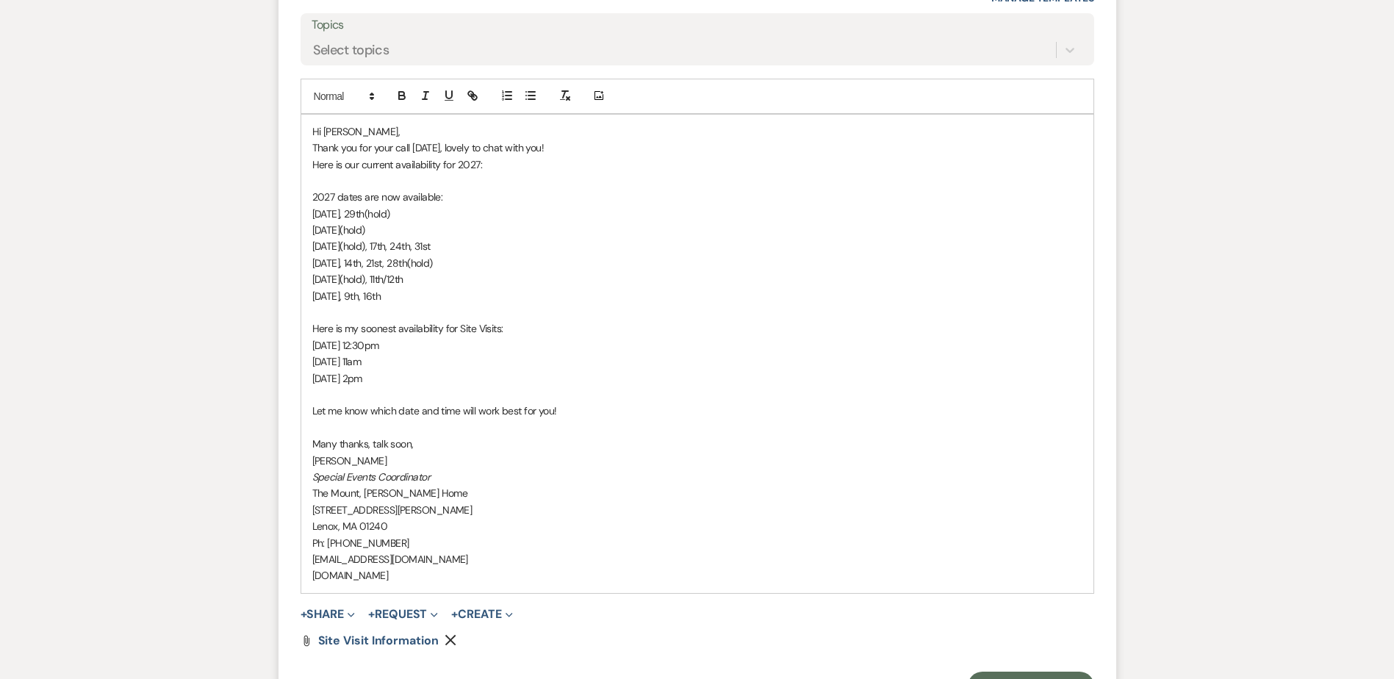
click at [600, 404] on p "Let me know which date and time will work best for you!" at bounding box center [697, 411] width 770 height 16
drag, startPoint x: 809, startPoint y: 413, endPoint x: 899, endPoint y: 417, distance: 89.8
click at [899, 417] on p "Let me know which date and time will work best for you! Please find attached ad…" at bounding box center [697, 411] width 770 height 16
click at [468, 420] on p at bounding box center [697, 428] width 770 height 16
click at [609, 137] on p "Hi [PERSON_NAME]," at bounding box center [697, 131] width 770 height 16
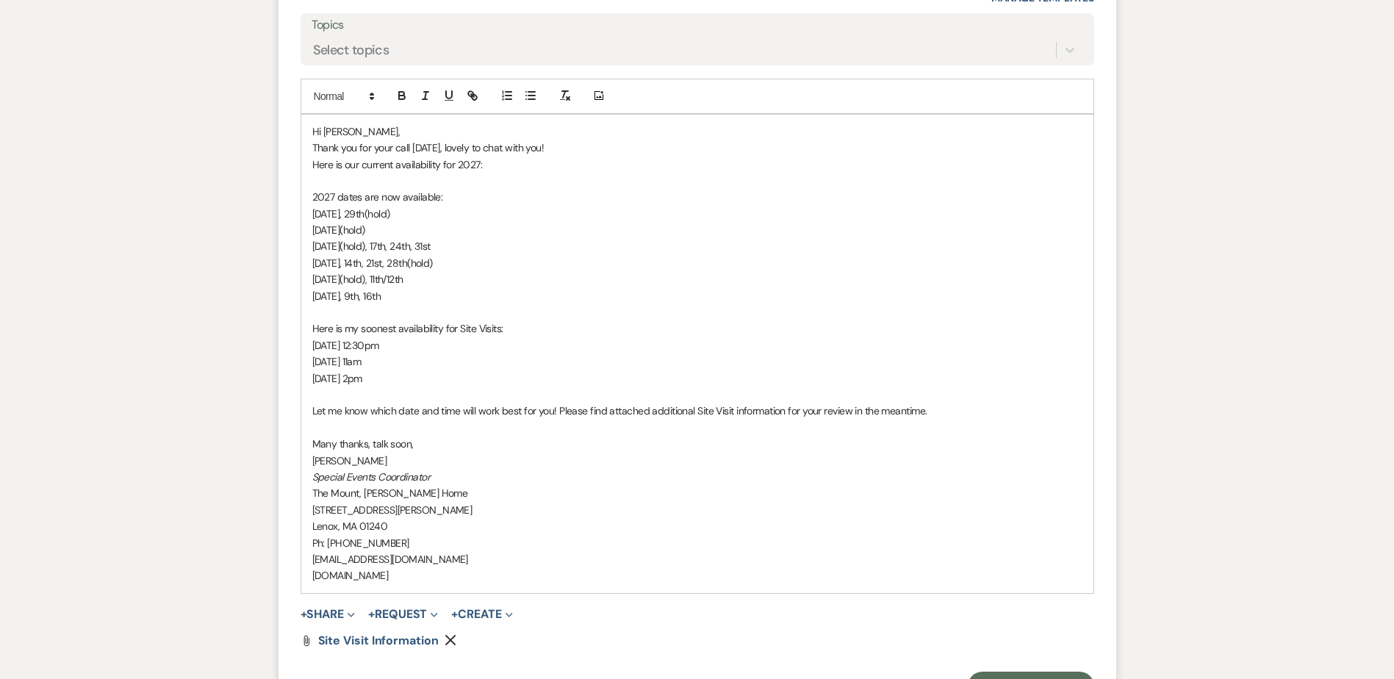
click at [556, 406] on span "Let me know which date and time will work best for you! Please find attached ad…" at bounding box center [619, 410] width 615 height 13
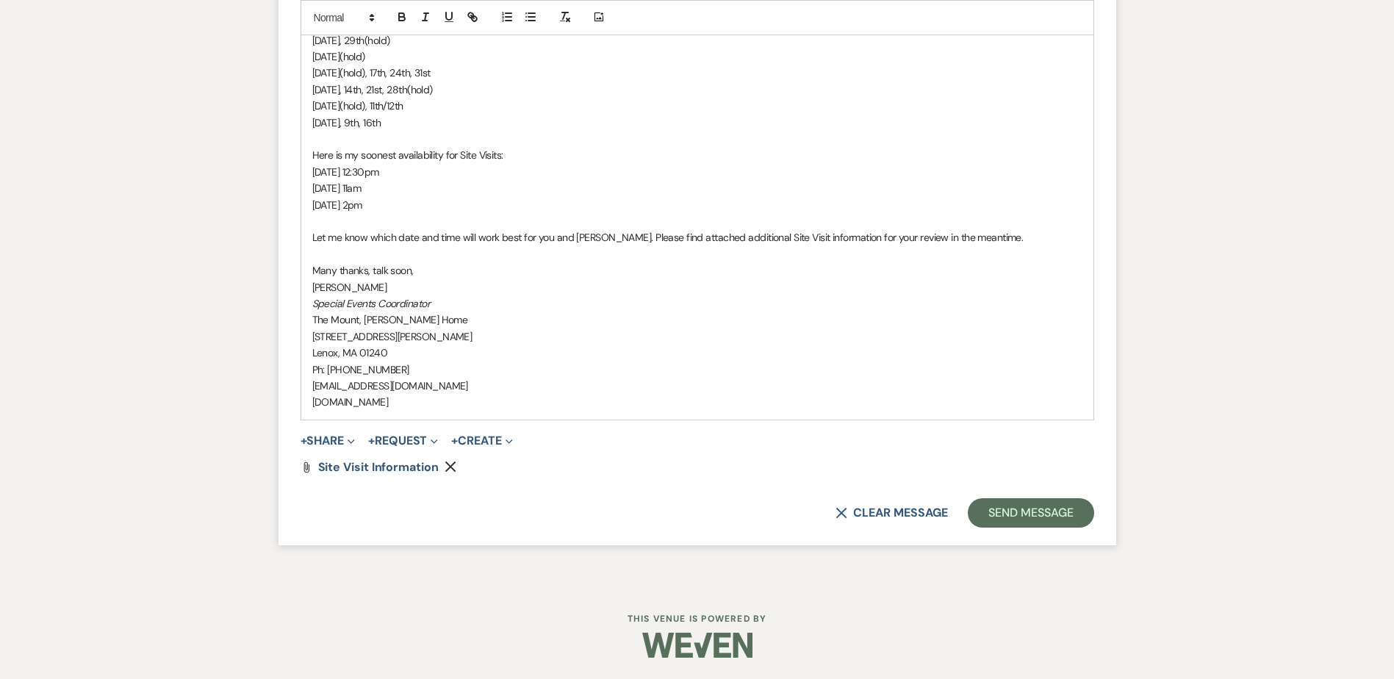
scroll to position [2259, 0]
click at [1038, 509] on button "Send Message" at bounding box center [1031, 511] width 126 height 29
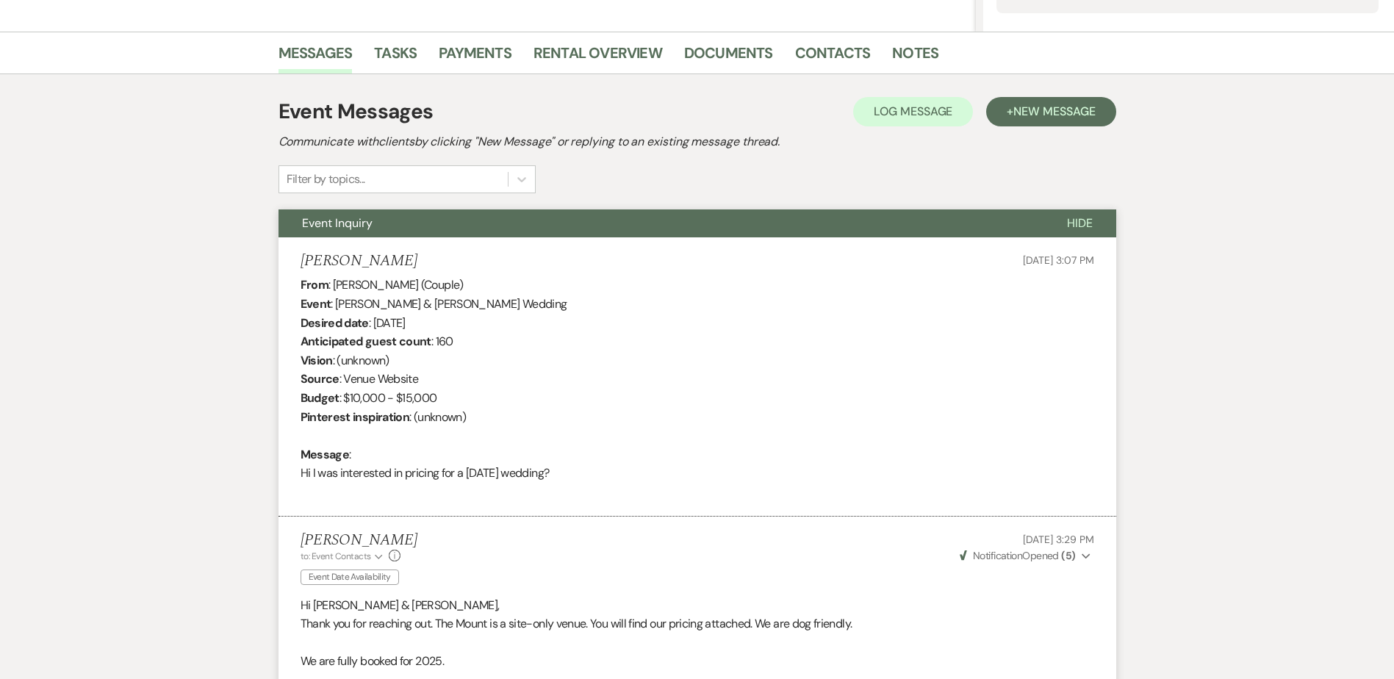
scroll to position [0, 0]
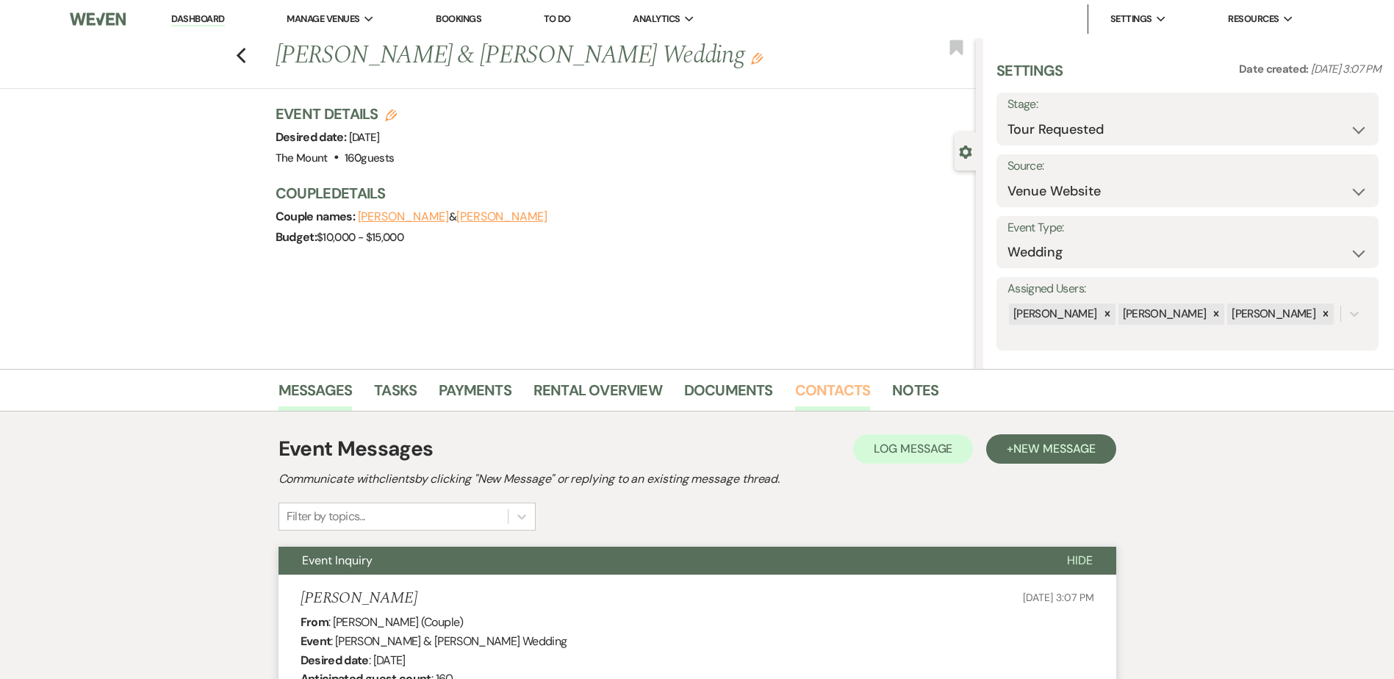
click at [812, 392] on link "Contacts" at bounding box center [833, 394] width 76 height 32
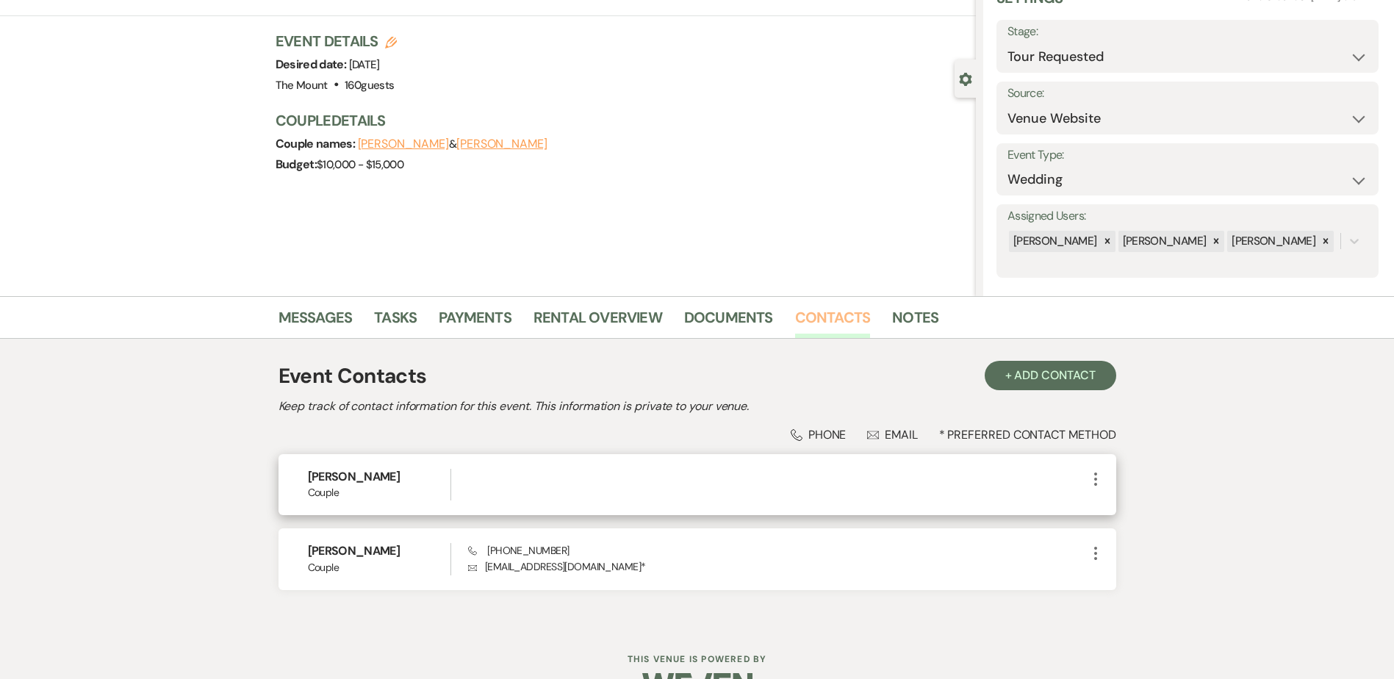
scroll to position [73, 0]
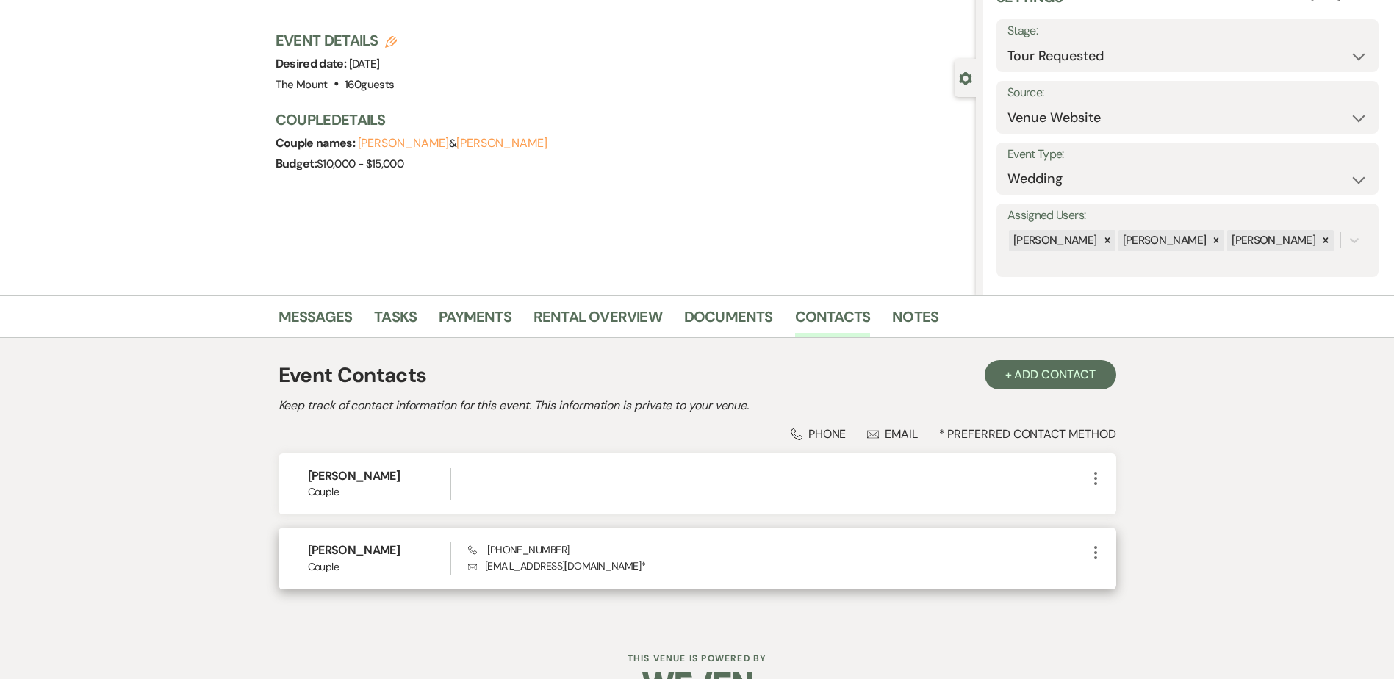
click at [502, 550] on span "Phone [PHONE_NUMBER]" at bounding box center [518, 549] width 101 height 13
copy span "860"
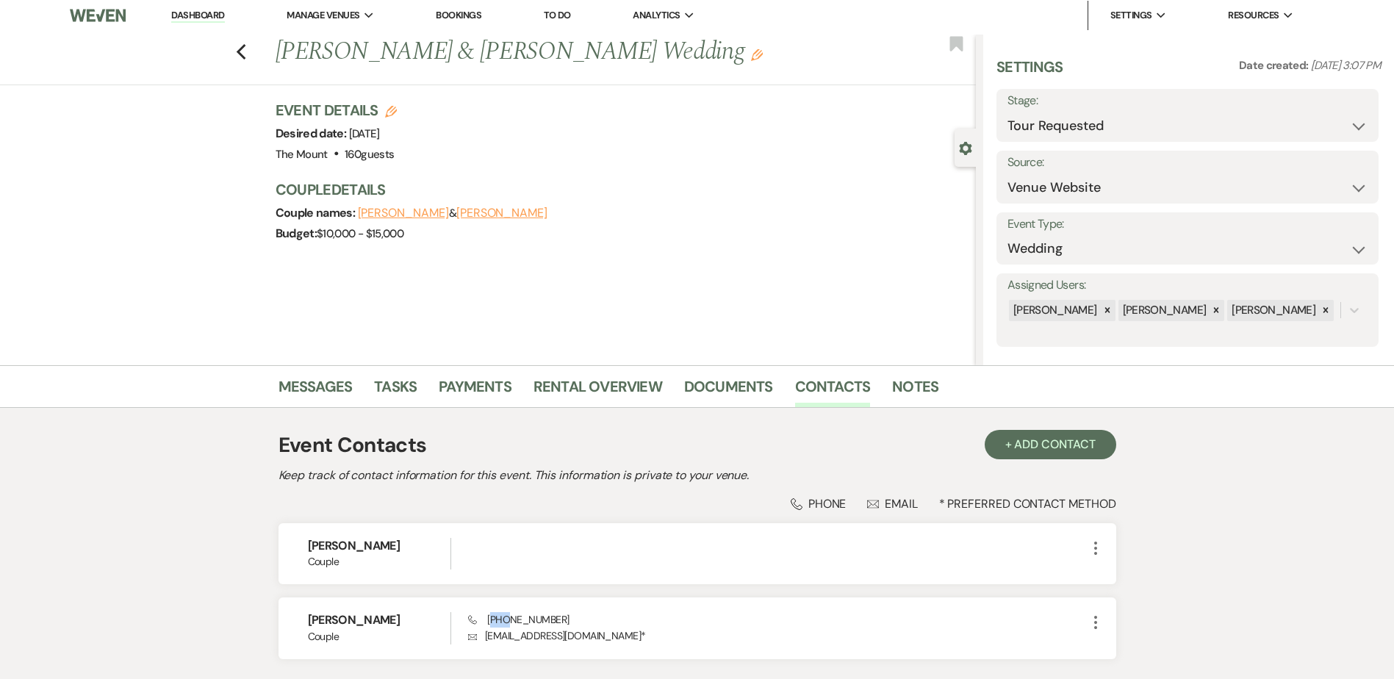
scroll to position [0, 0]
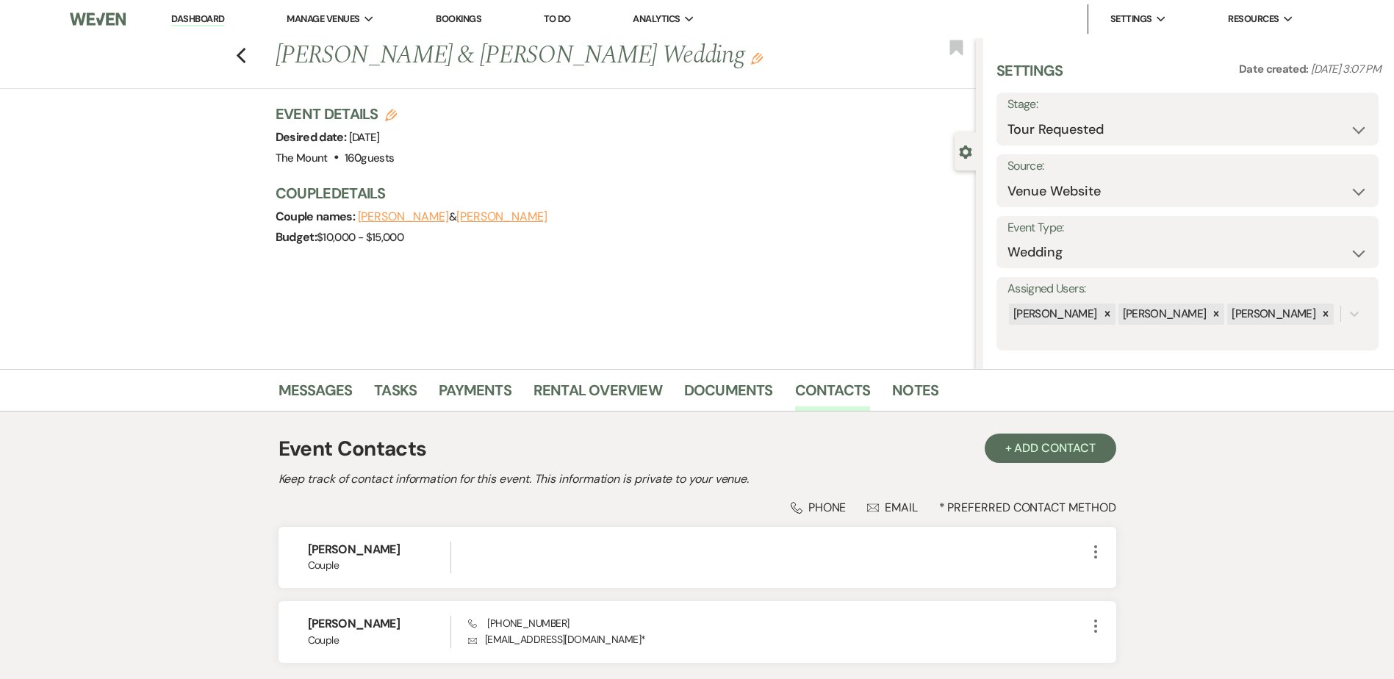
click at [165, 15] on li "Dashboard" at bounding box center [198, 18] width 68 height 29
click at [210, 40] on div "Previous [PERSON_NAME] & [PERSON_NAME] Wedding Edit Bookmark" at bounding box center [484, 63] width 983 height 51
click at [202, 13] on link "Dashboard" at bounding box center [197, 19] width 53 height 14
select select "2"
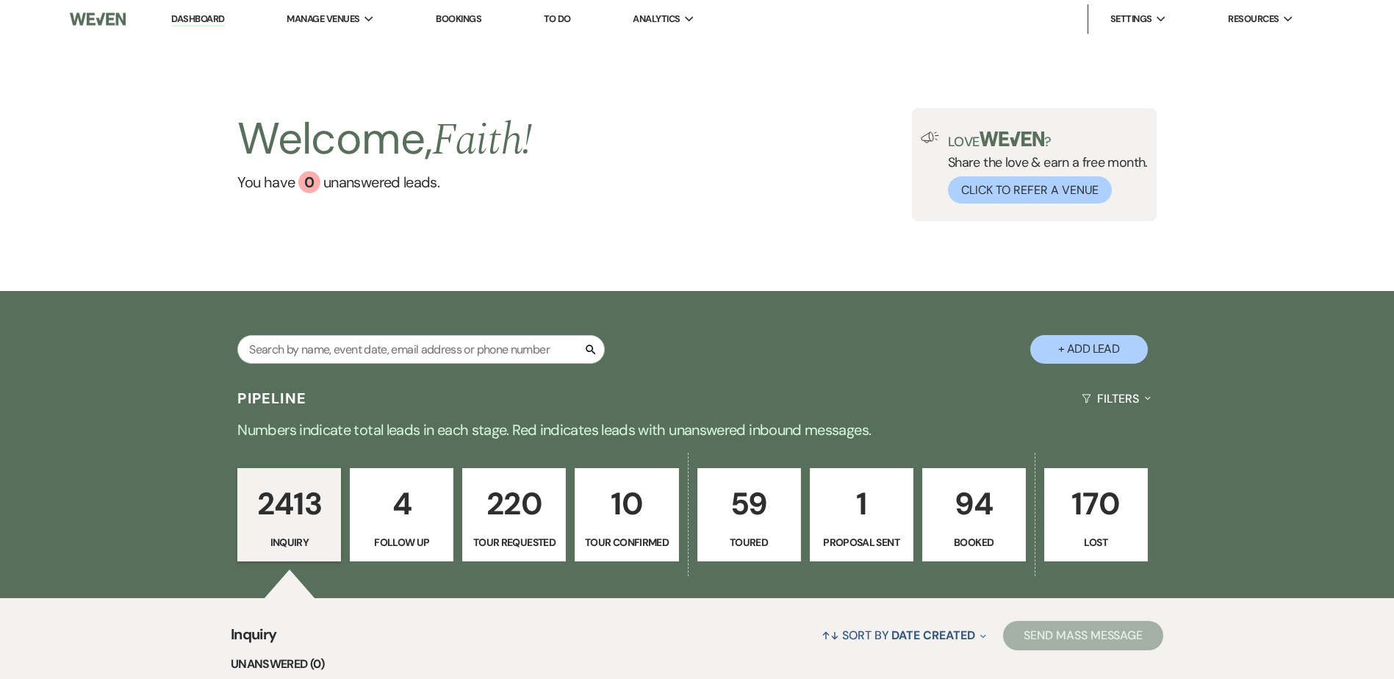
click at [899, 532] on link "1 Proposal Sent" at bounding box center [862, 515] width 104 height 94
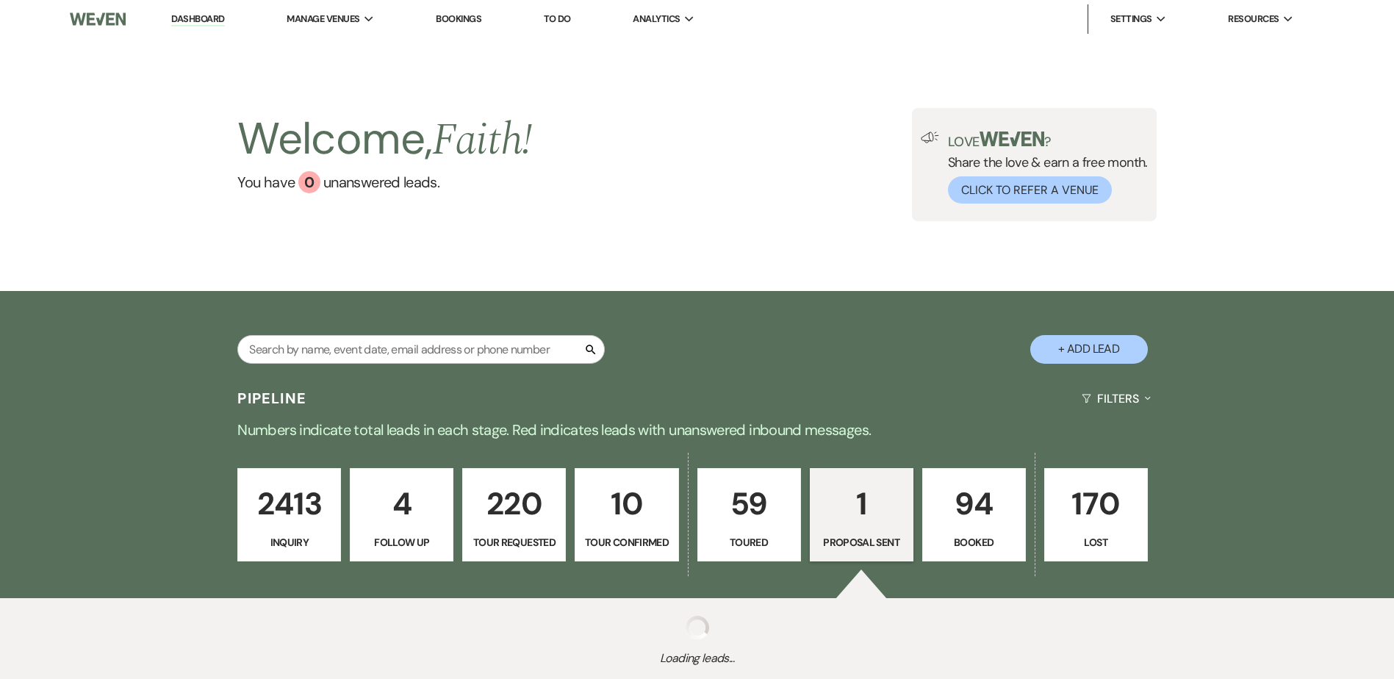
select select "6"
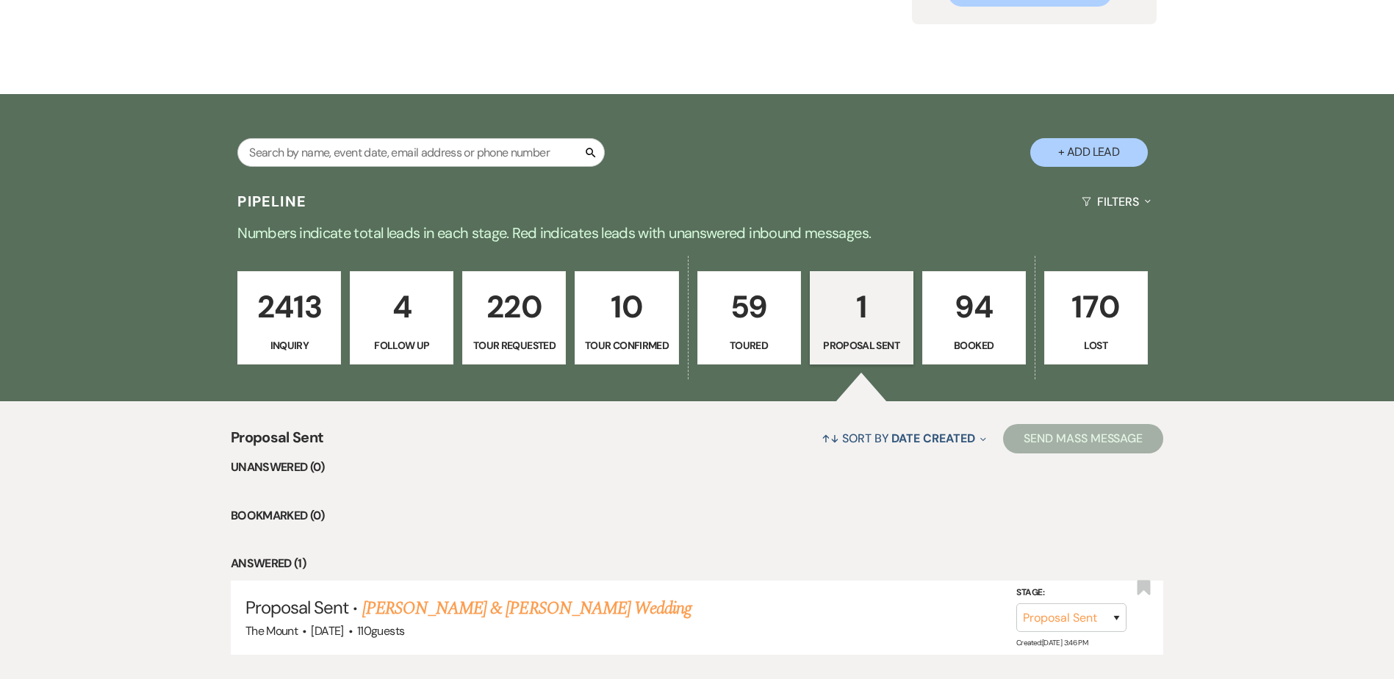
scroll to position [220, 0]
